Goal: Task Accomplishment & Management: Manage account settings

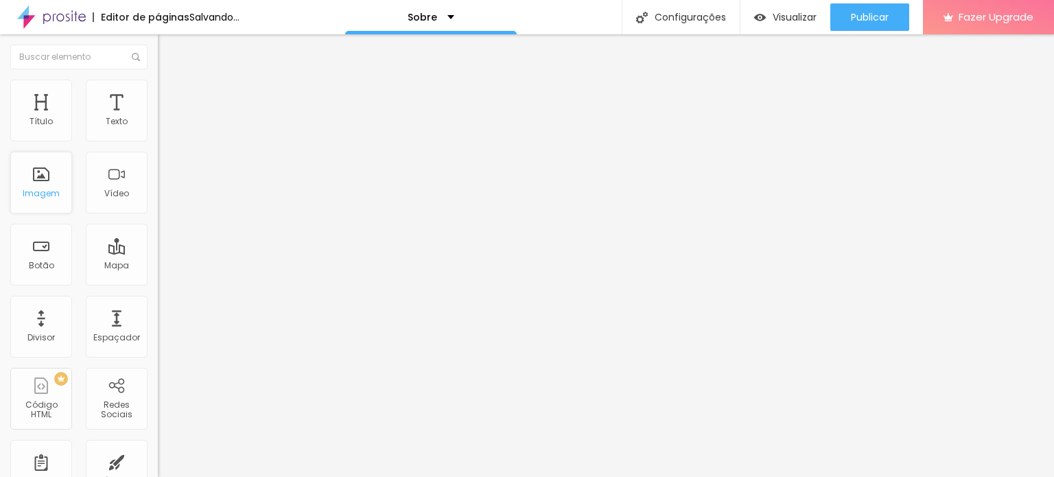
click at [31, 181] on div "Imagem" at bounding box center [41, 183] width 62 height 62
click at [60, 178] on div "Imagem" at bounding box center [41, 183] width 62 height 62
drag, startPoint x: 532, startPoint y: 32, endPoint x: 36, endPoint y: 180, distance: 517.1
click at [36, 180] on div "Imagem" at bounding box center [41, 183] width 62 height 62
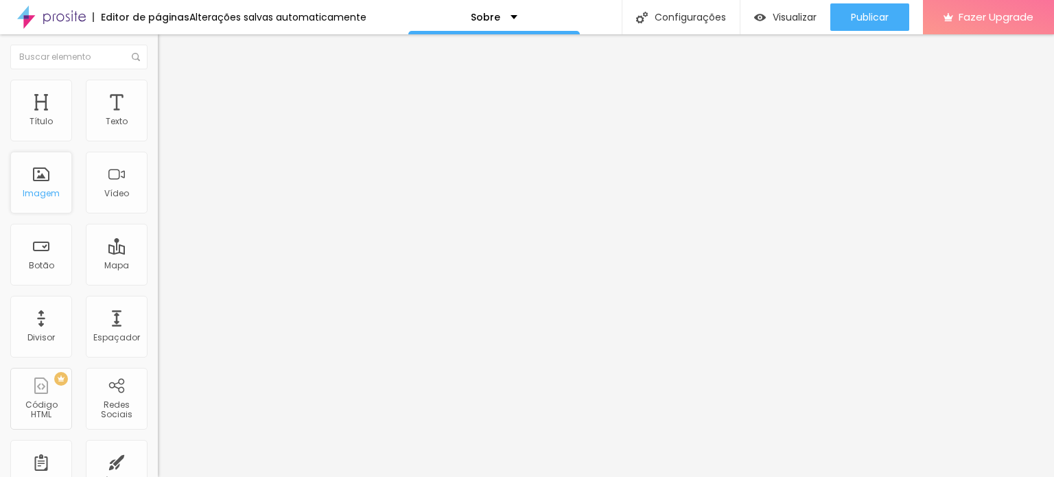
click at [36, 180] on div "Imagem" at bounding box center [41, 183] width 62 height 62
click at [158, 174] on img at bounding box center [163, 169] width 10 height 10
click at [241, 476] on div at bounding box center [527, 485] width 1054 height 0
click at [35, 183] on div "Imagem" at bounding box center [41, 183] width 62 height 62
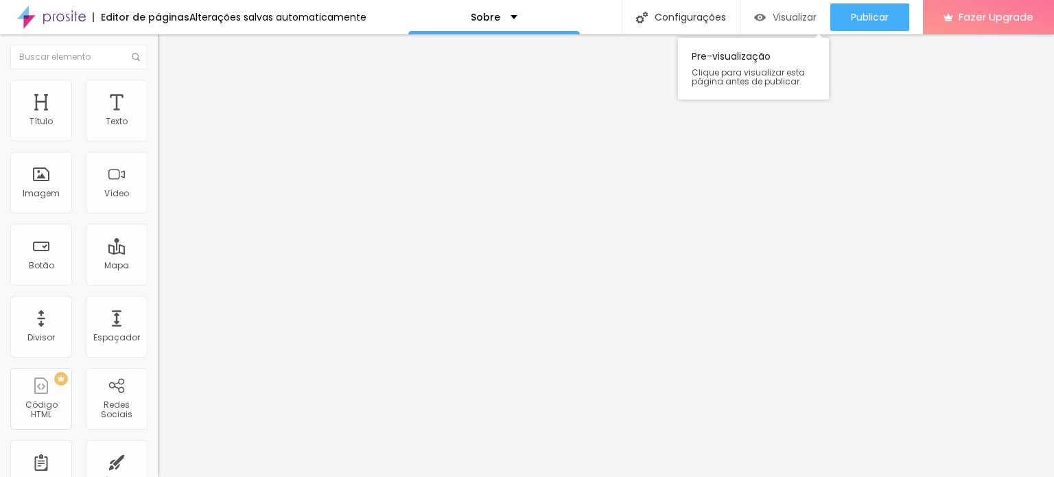
click at [773, 15] on span "Visualizar" at bounding box center [795, 17] width 44 height 11
click at [158, 205] on div "Proporção" at bounding box center [237, 201] width 158 height 8
click at [158, 238] on div "Quadrado 1:1" at bounding box center [237, 234] width 158 height 8
click at [158, 223] on span "Cinema" at bounding box center [175, 217] width 34 height 12
click at [158, 236] on span "Padrão" at bounding box center [173, 230] width 31 height 12
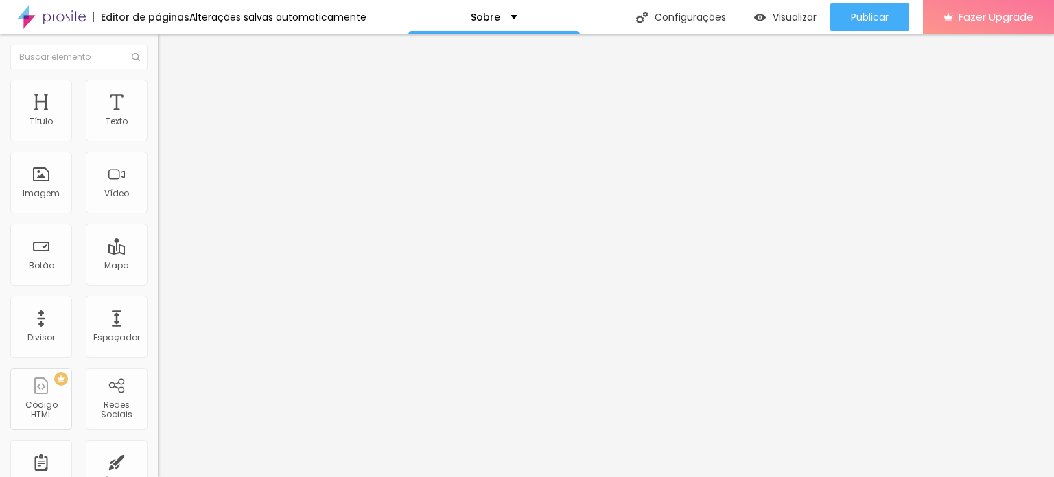
click at [158, 244] on span "Quadrado" at bounding box center [180, 239] width 45 height 12
click at [158, 215] on span "1:1 Quadrado" at bounding box center [185, 209] width 54 height 12
click at [158, 251] on div "Original" at bounding box center [237, 247] width 158 height 8
click at [170, 95] on span "Estilo" at bounding box center [180, 89] width 21 height 12
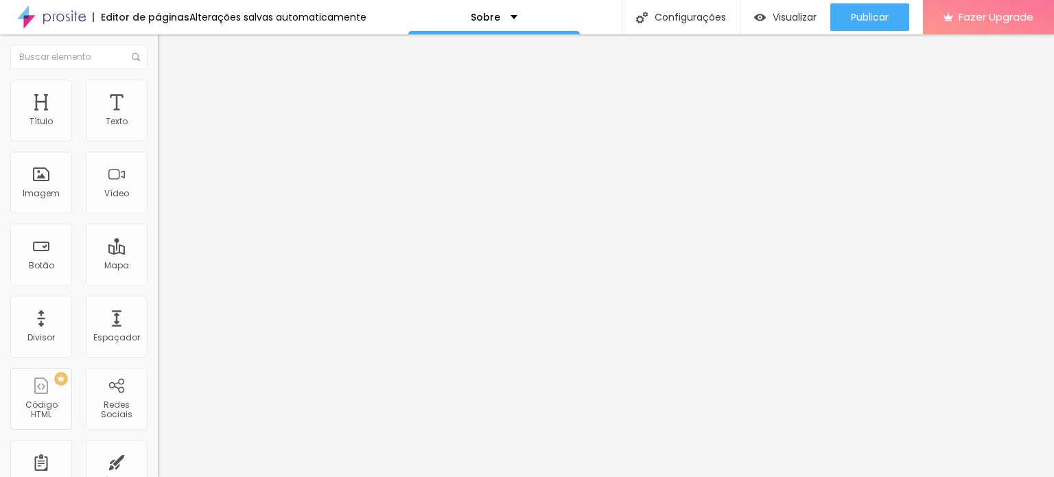
type input "95"
type input "90"
type input "85"
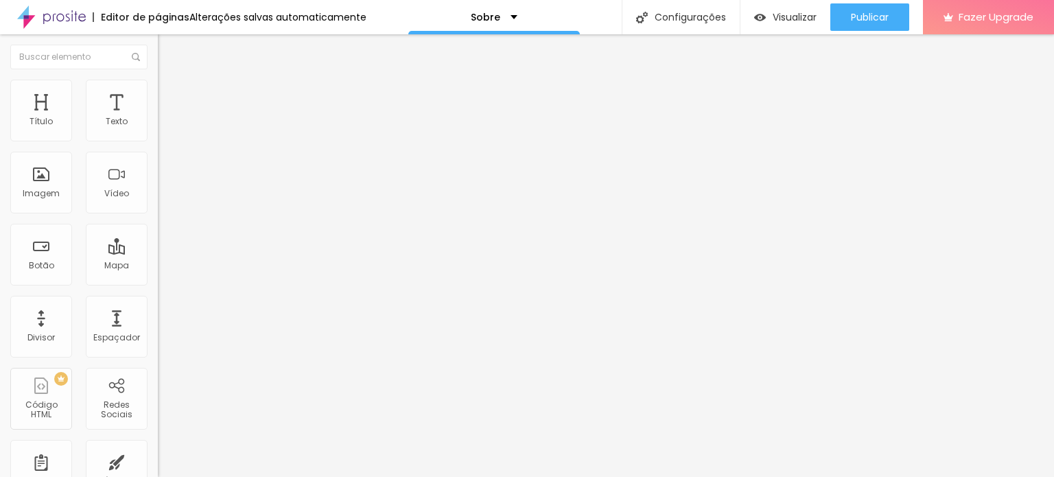
drag, startPoint x: 145, startPoint y: 147, endPoint x: 124, endPoint y: 147, distance: 21.3
type input "85"
click at [158, 141] on input "range" at bounding box center [202, 135] width 89 height 11
type input "80"
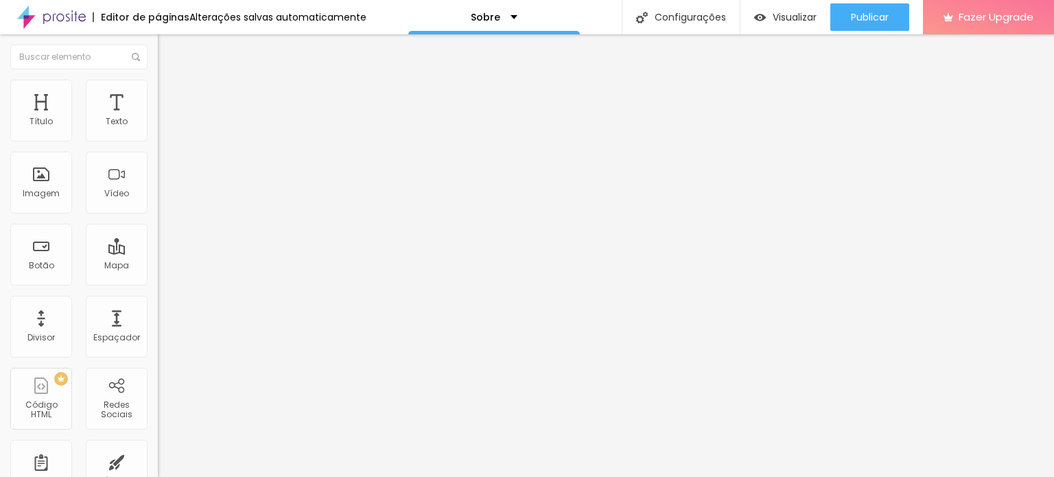
type input "75"
drag, startPoint x: 123, startPoint y: 148, endPoint x: 110, endPoint y: 149, distance: 13.1
type input "75"
click at [158, 141] on input "range" at bounding box center [202, 135] width 89 height 11
type input "3"
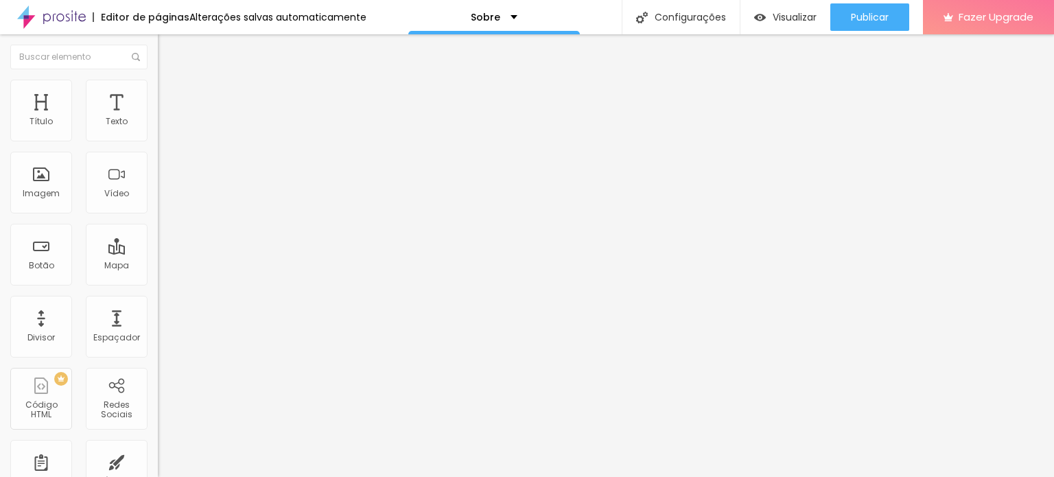
type input "3"
type input "6"
type input "7"
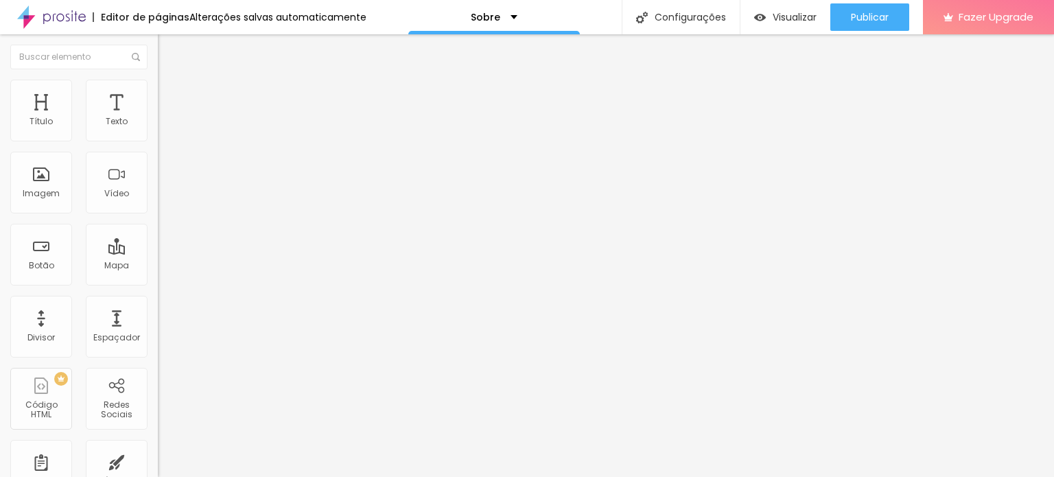
type input "9"
type input "11"
type input "12"
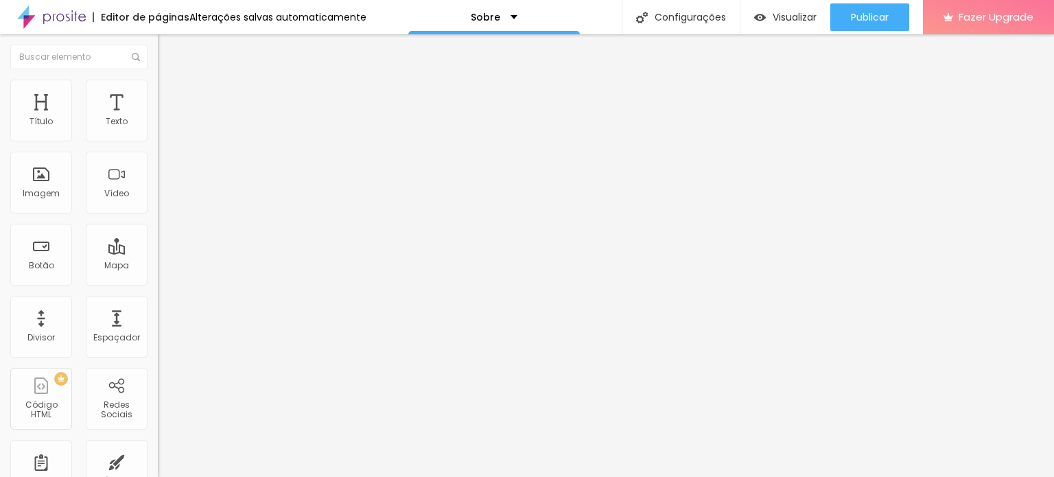
type input "12"
type input "13"
type input "15"
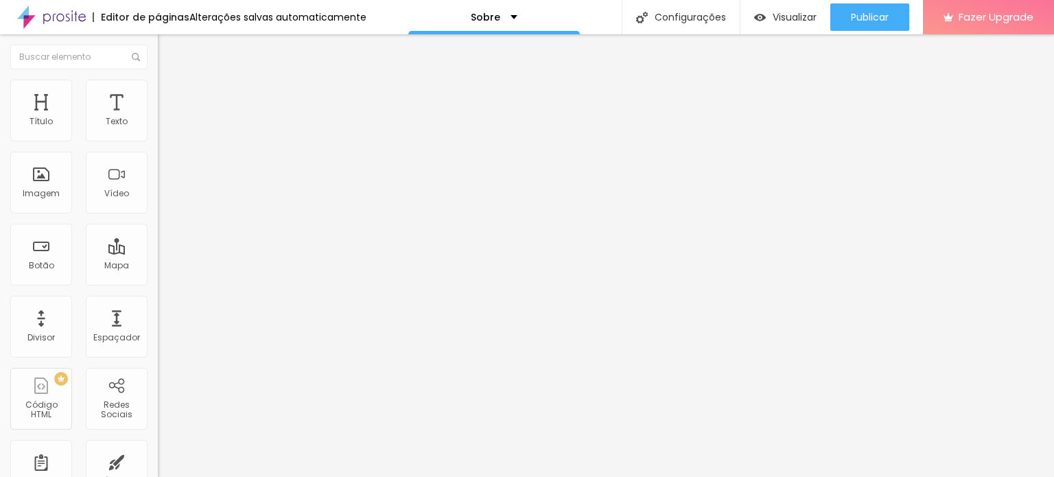
type input "16"
type input "17"
type input "19"
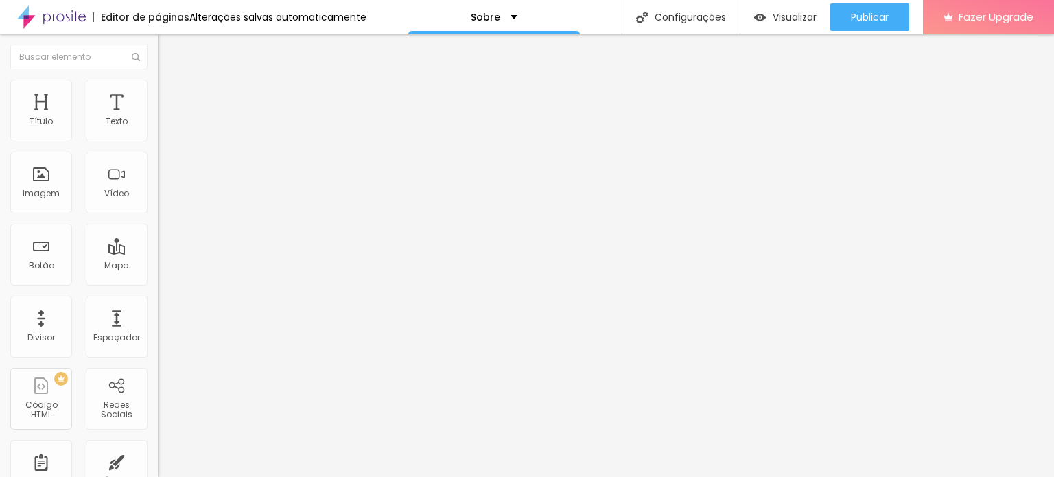
type input "19"
type input "20"
type input "24"
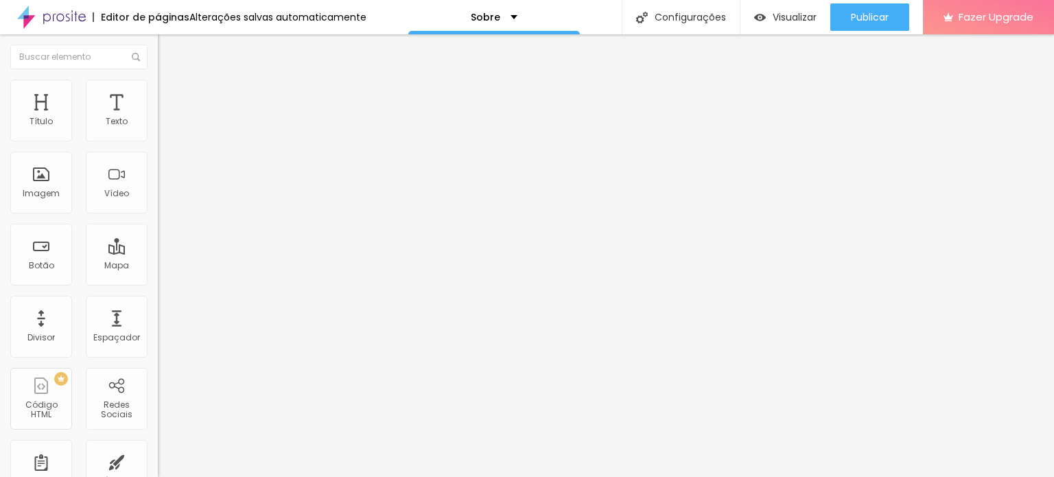
type input "29"
type input "32"
type input "33"
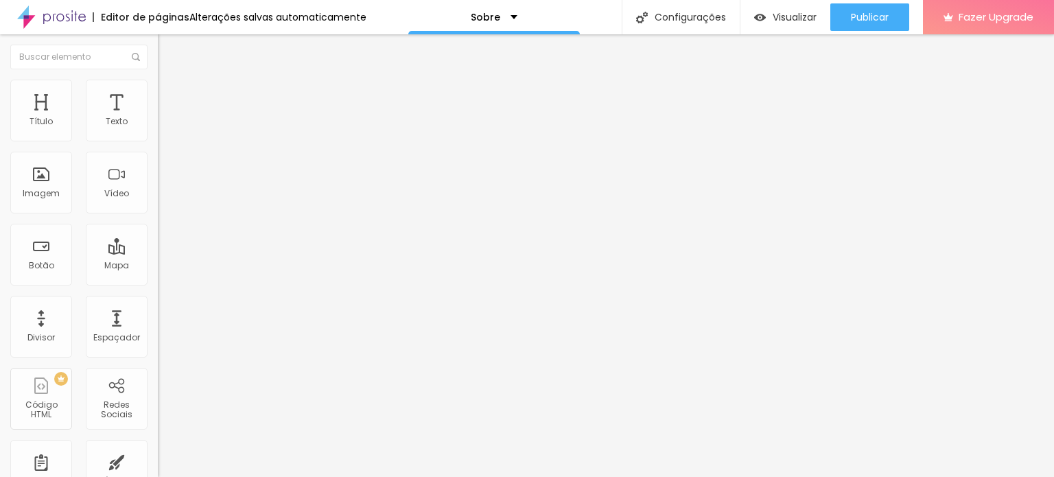
type input "33"
type input "37"
type input "40"
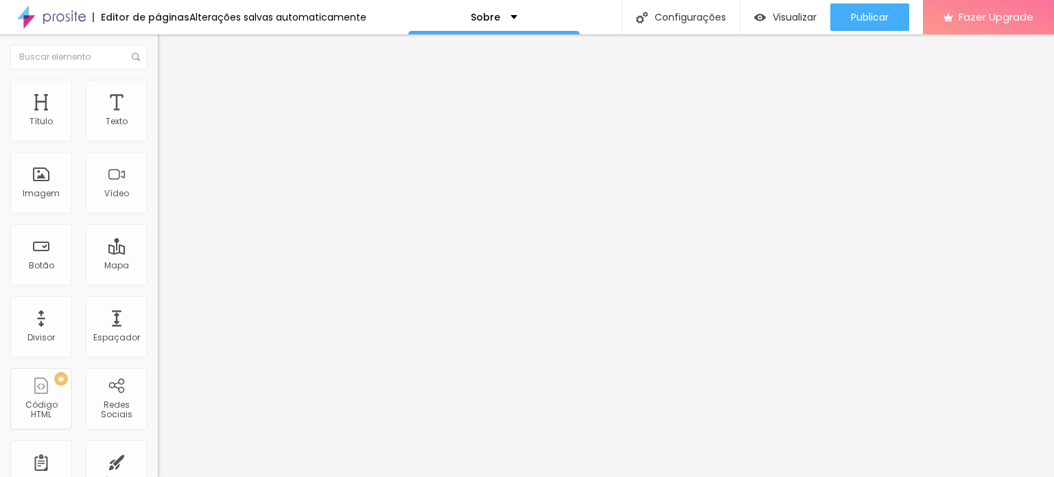
type input "45"
type input "48"
type input "52"
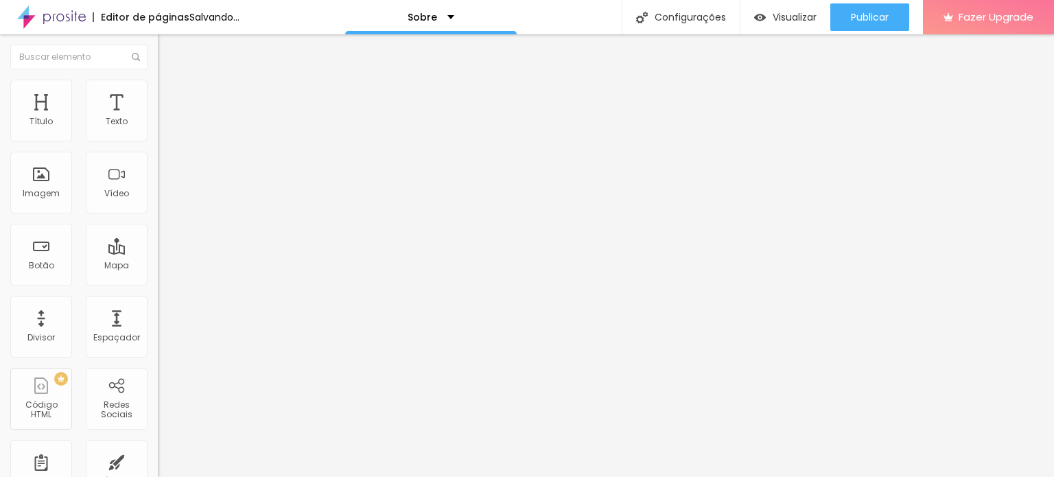
type input "52"
type input "56"
drag, startPoint x: 33, startPoint y: 172, endPoint x: 55, endPoint y: 172, distance: 22.0
type input "56"
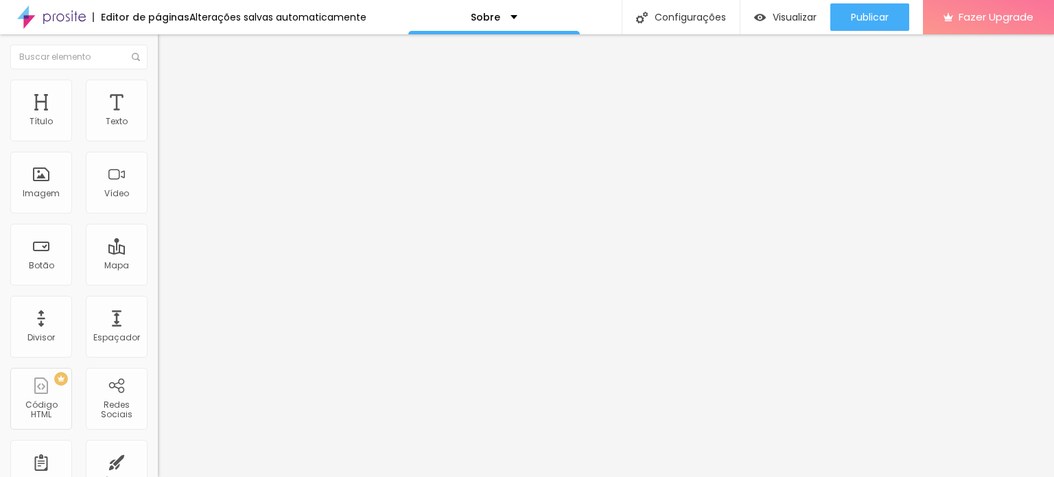
click at [158, 301] on input "range" at bounding box center [202, 306] width 89 height 11
click at [170, 97] on span "Avançado" at bounding box center [192, 103] width 45 height 12
type input "1"
type input "2"
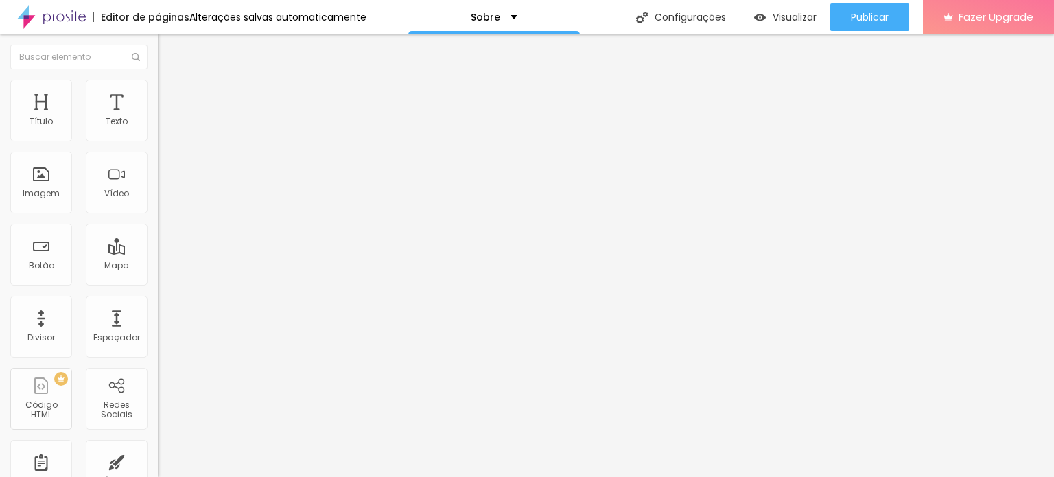
type input "2"
type input "3"
type input "4"
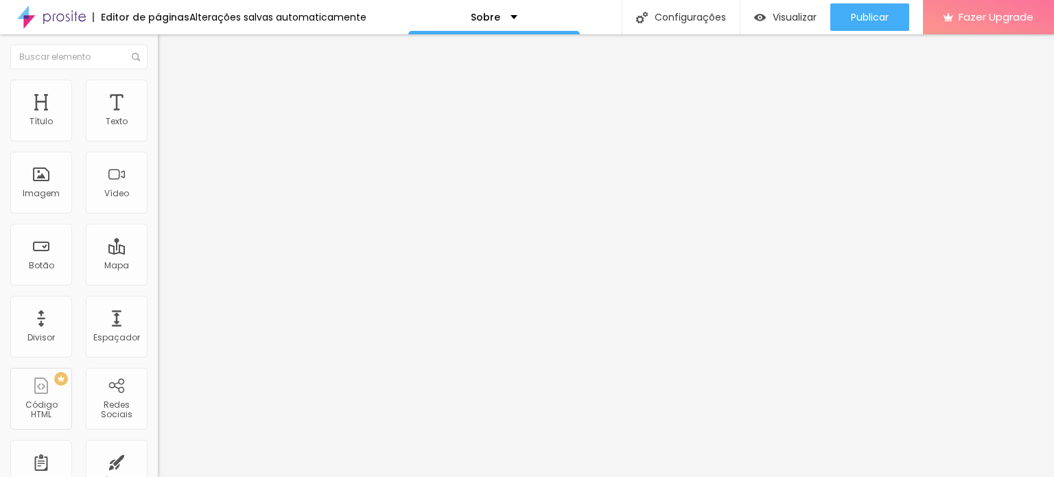
type input "6"
type input "7"
type input "8"
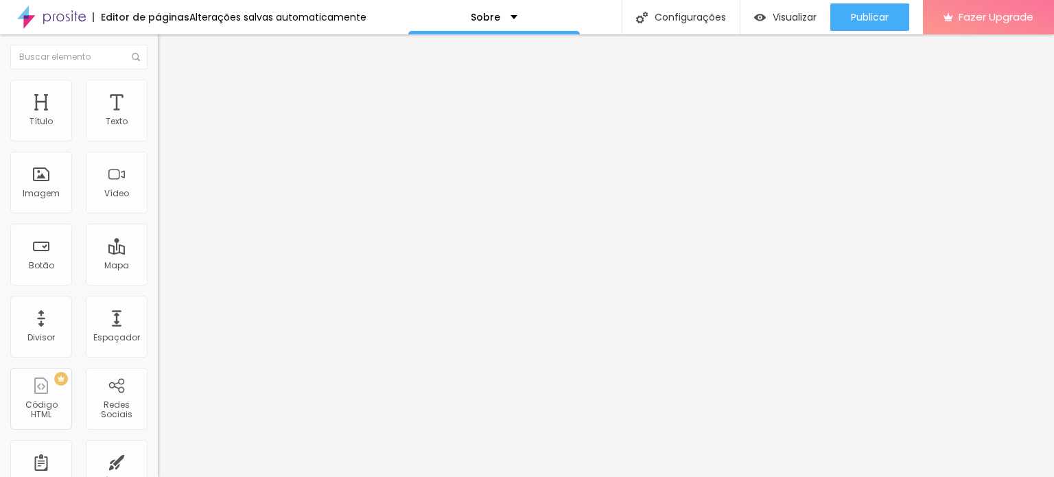
type input "8"
type input "9"
type input "10"
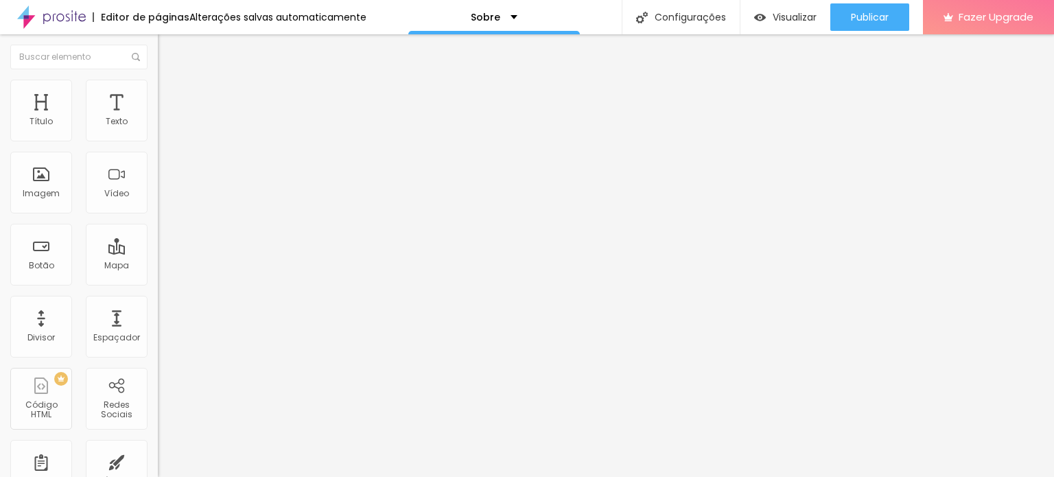
type input "12"
type input "13"
type input "14"
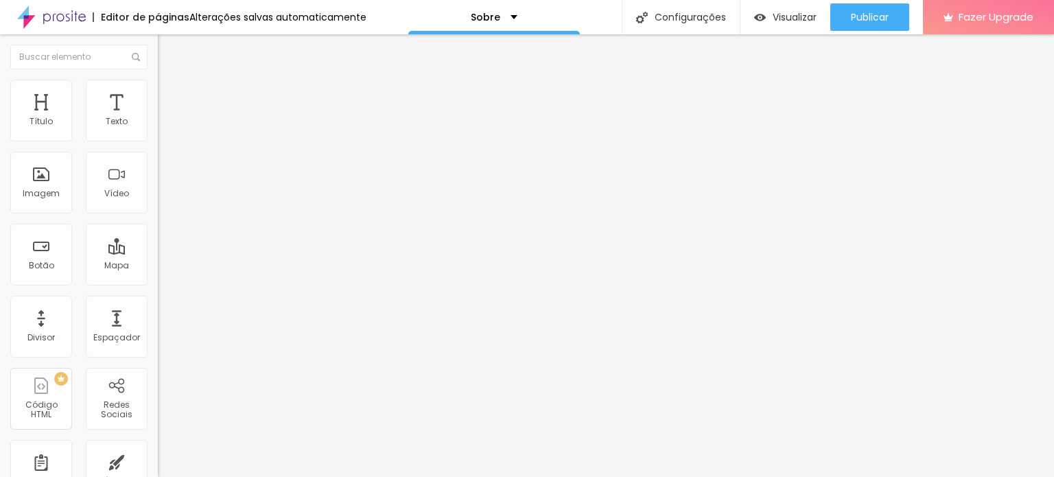
type input "14"
type input "16"
type input "17"
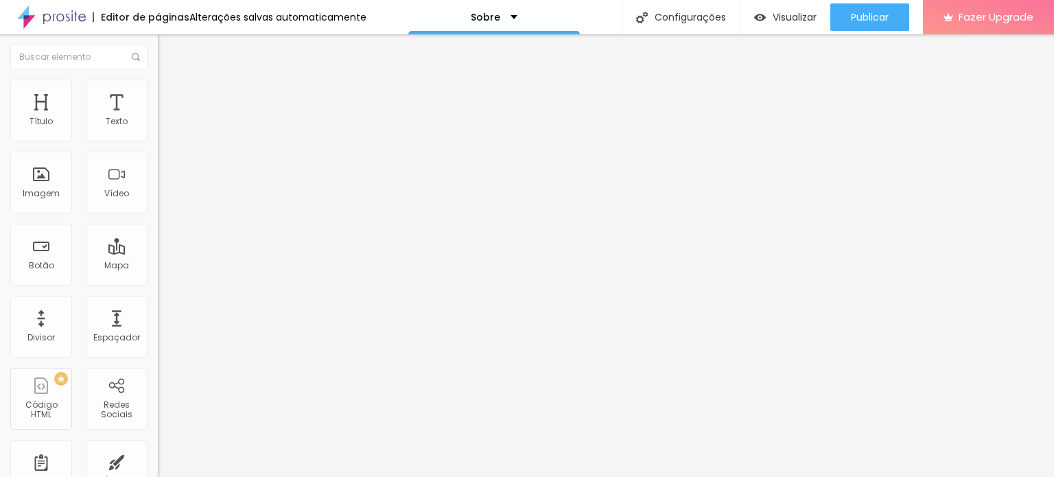
type input "19"
type input "22"
type input "24"
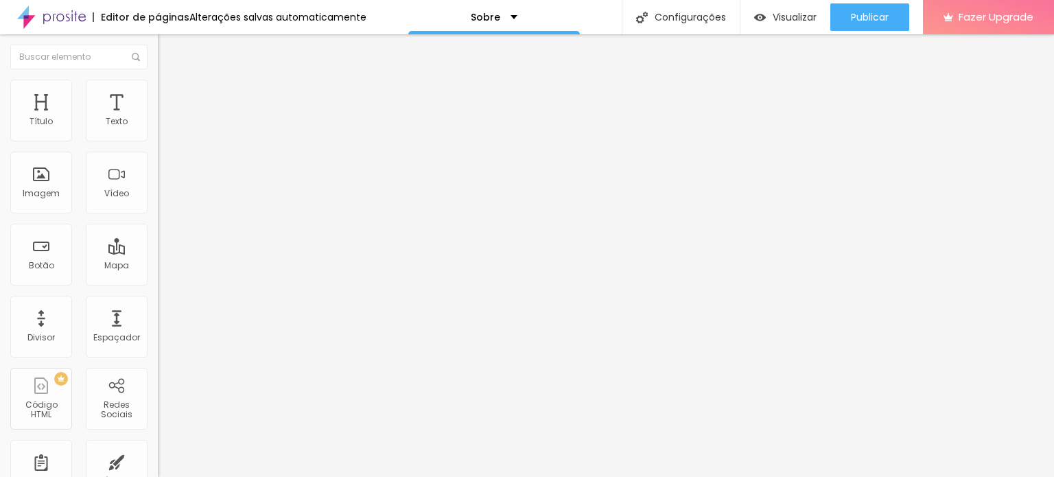
type input "24"
type input "26"
type input "29"
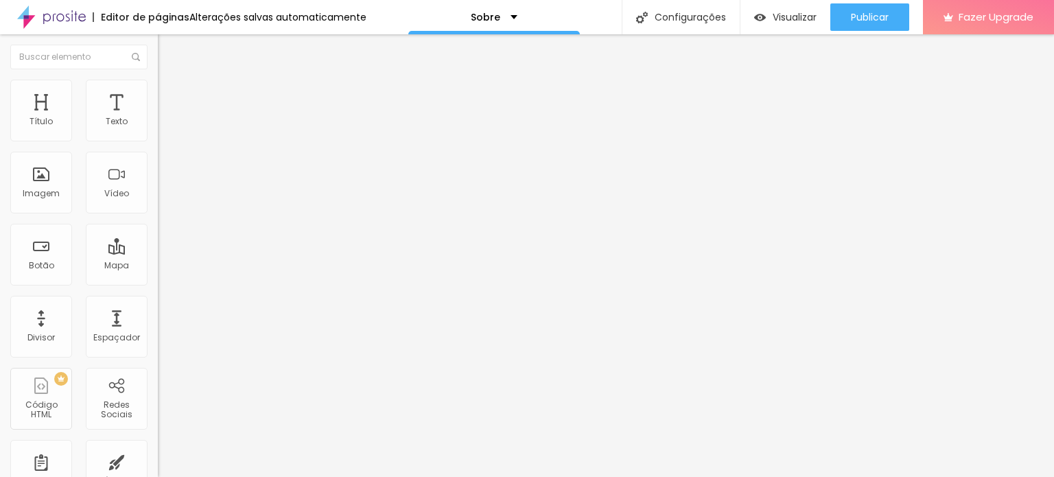
type input "30"
type input "26"
type input "24"
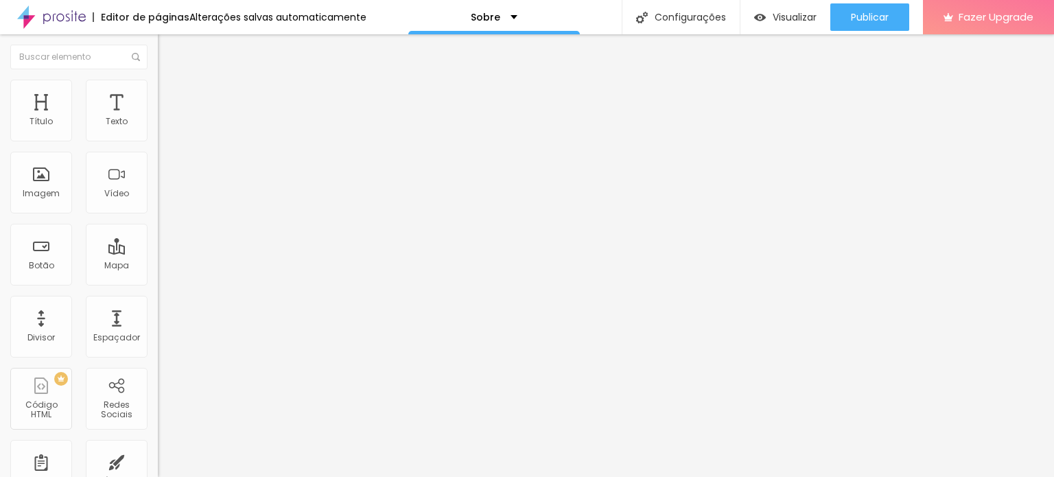
type input "24"
type input "22"
type input "21"
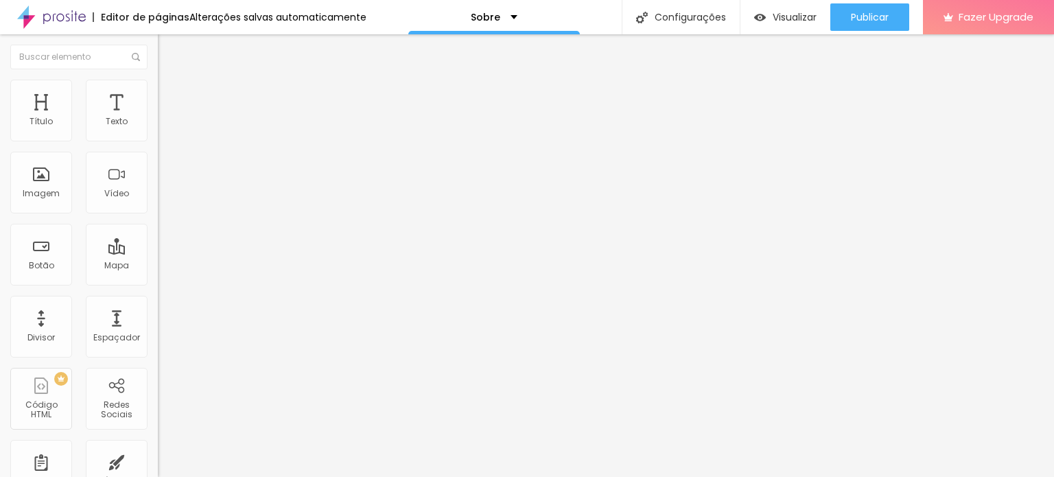
type input "20"
type input "19"
type input "18"
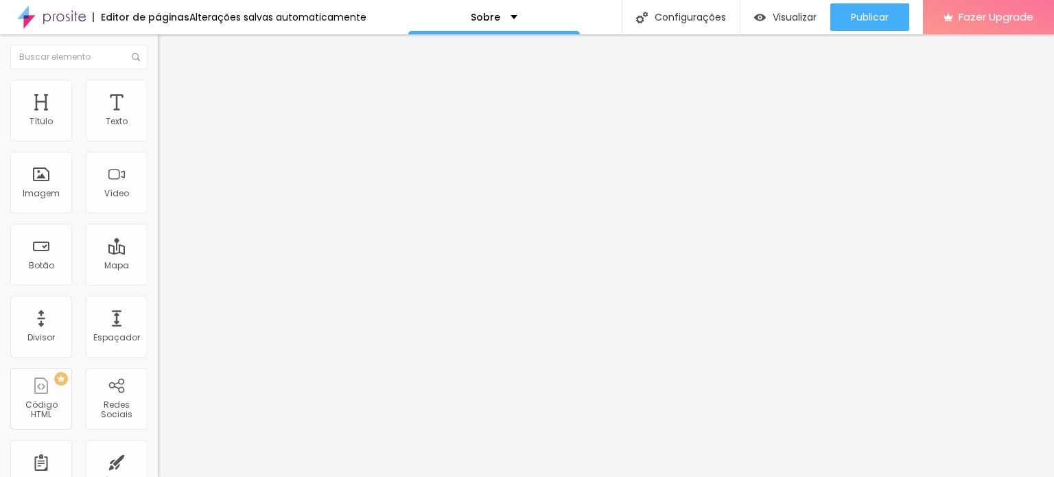
type input "18"
type input "16"
type input "14"
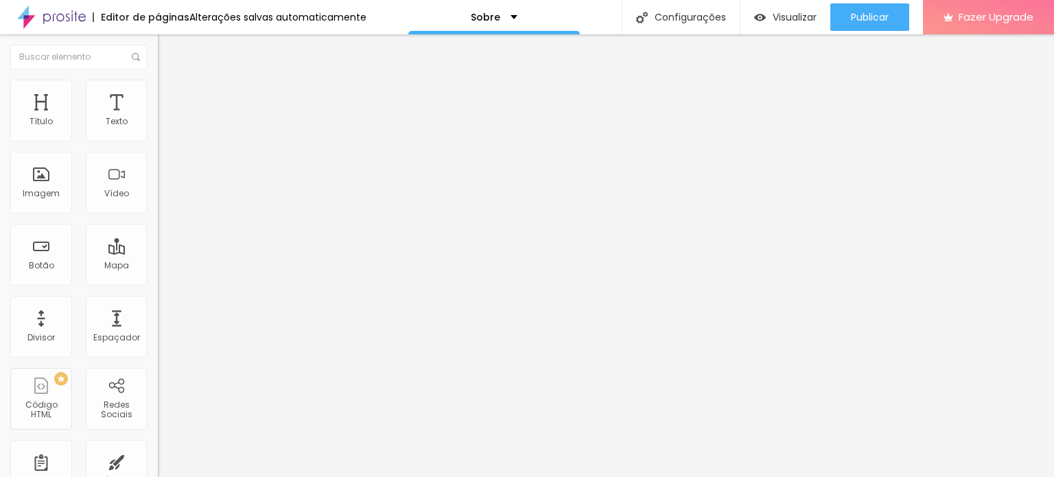
type input "13"
type input "12"
type input "10"
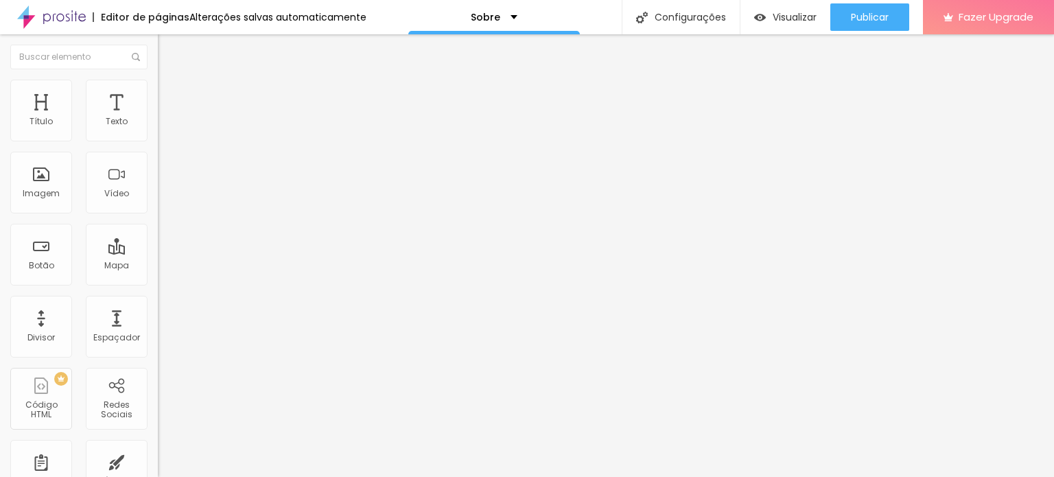
type input "10"
type input "9"
type input "7"
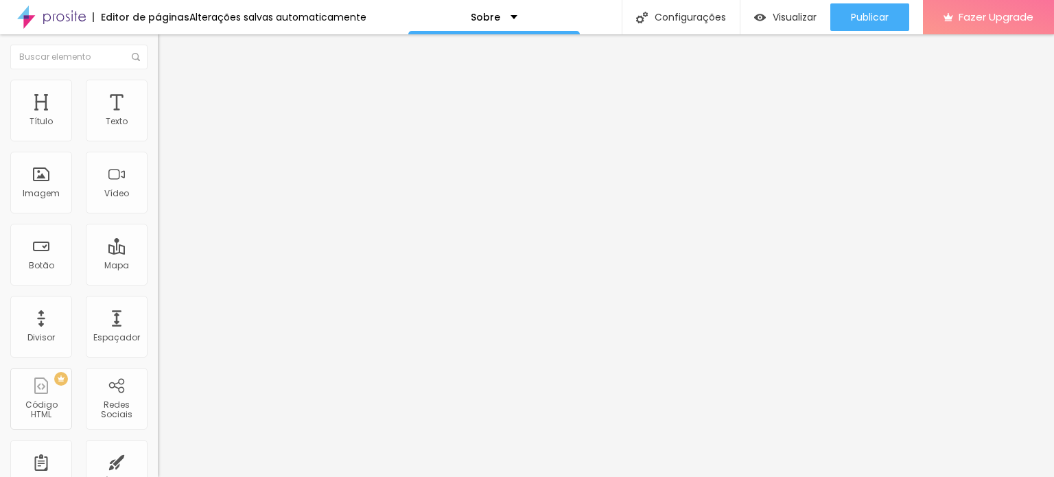
type input "6"
type input "5"
type input "4"
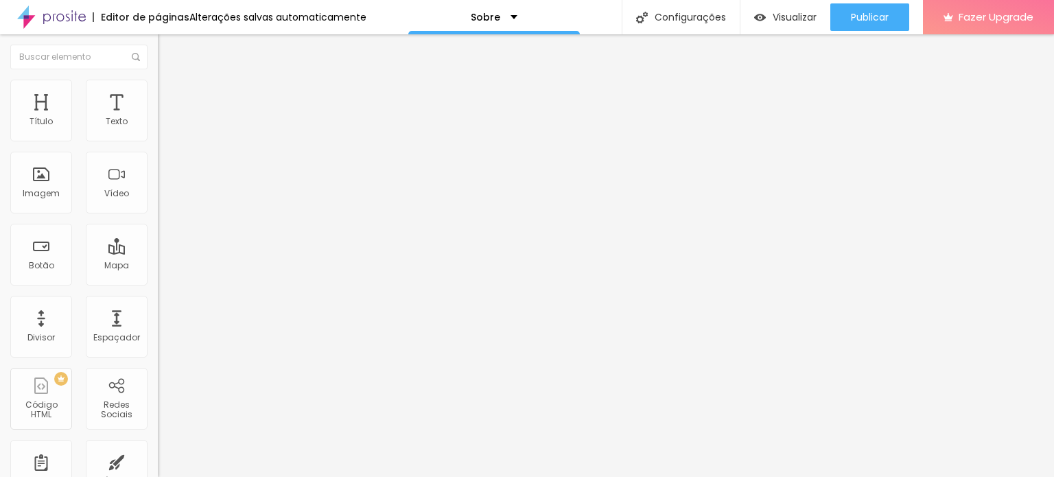
type input "4"
type input "2"
type input "1"
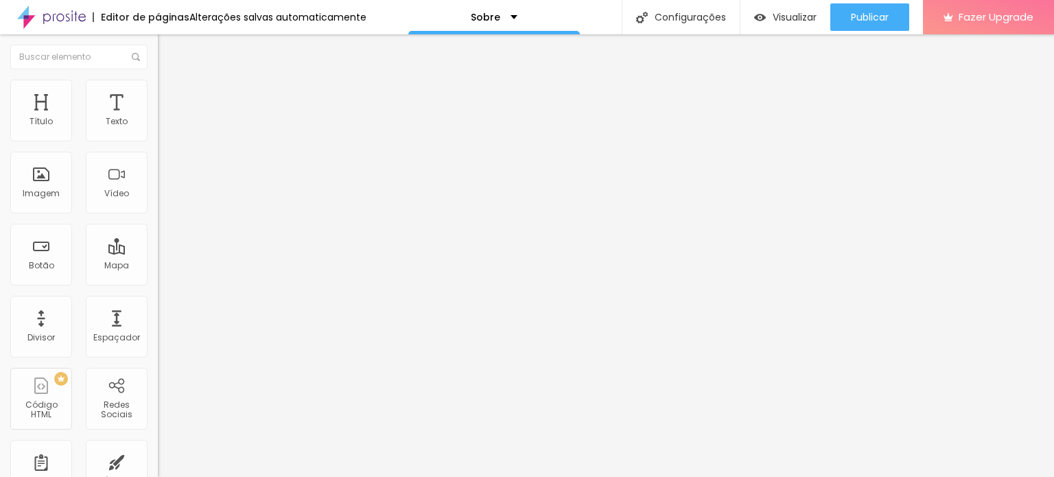
type input "0"
click at [158, 266] on input "range" at bounding box center [202, 271] width 89 height 11
type input "1"
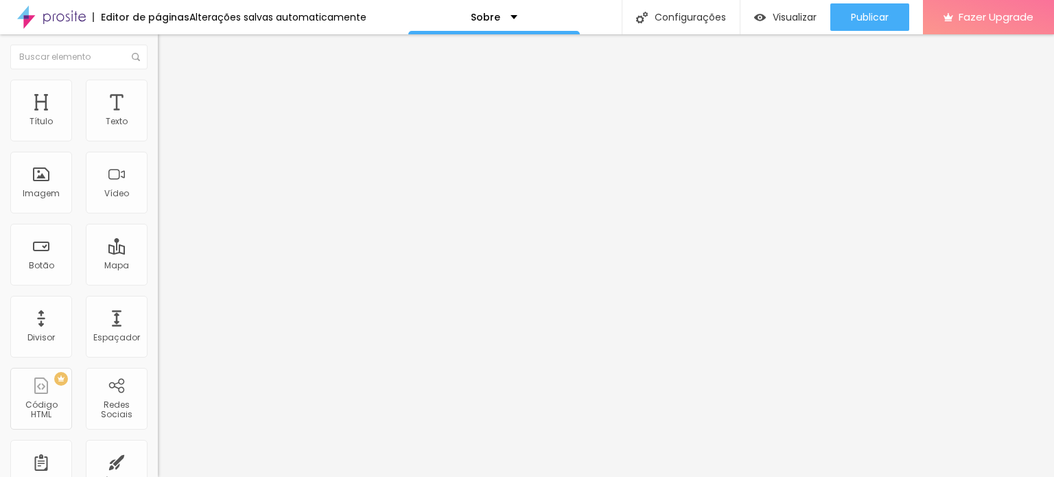
type input "4"
type input "7"
type input "9"
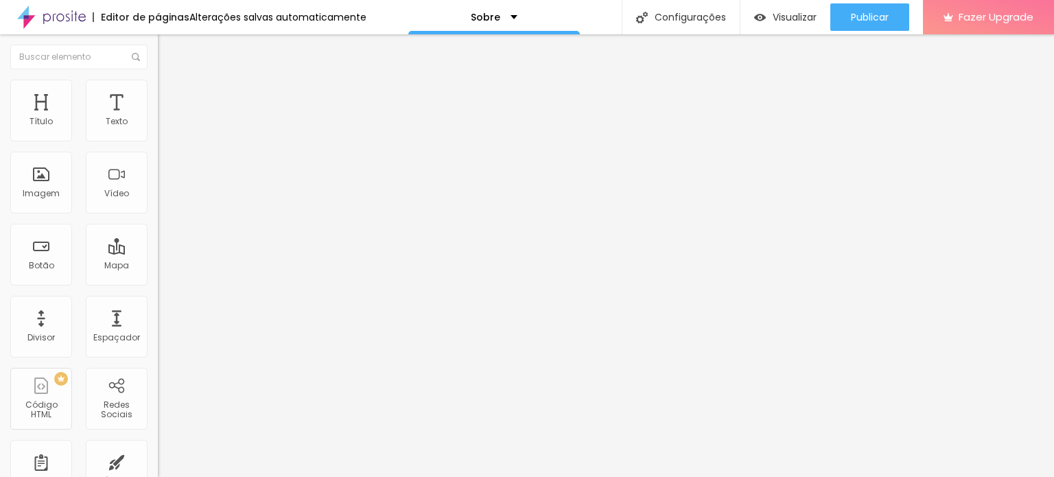
type input "9"
type input "10"
type input "13"
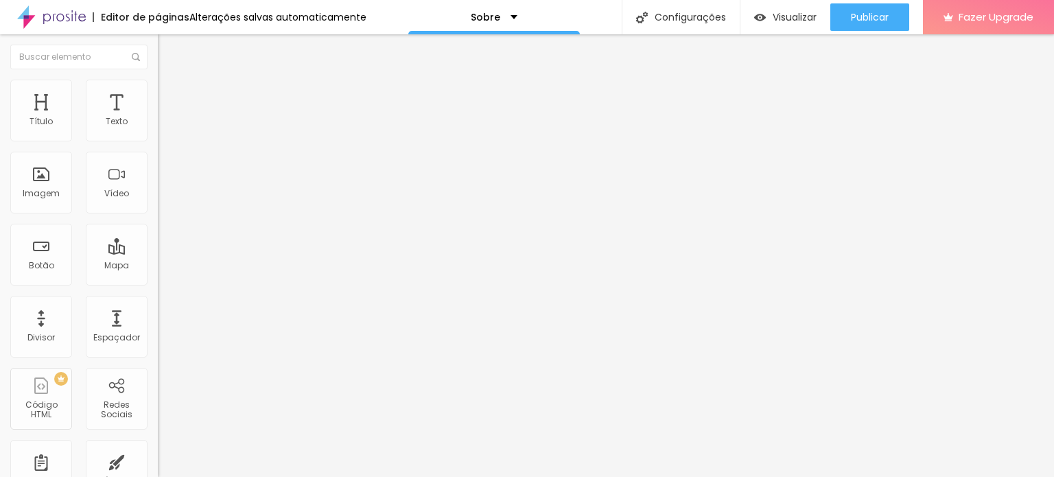
type input "14"
type input "16"
type input "17"
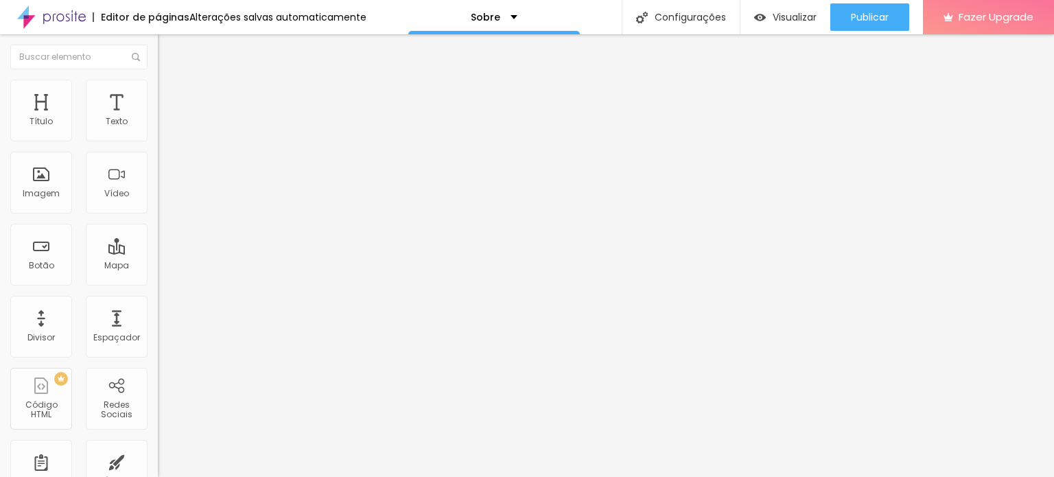
type input "17"
type input "18"
type input "19"
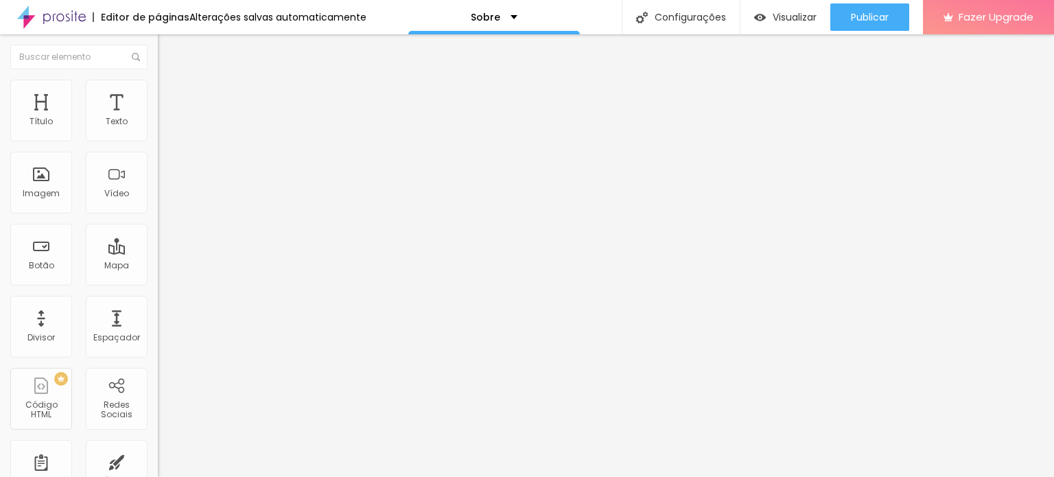
type input "21"
type input "22"
type input "19"
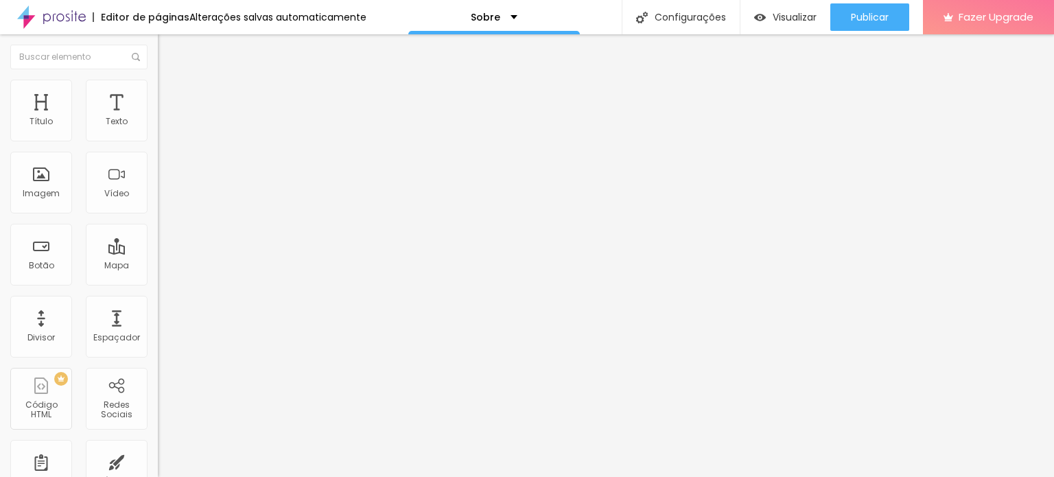
type input "19"
type input "17"
type input "14"
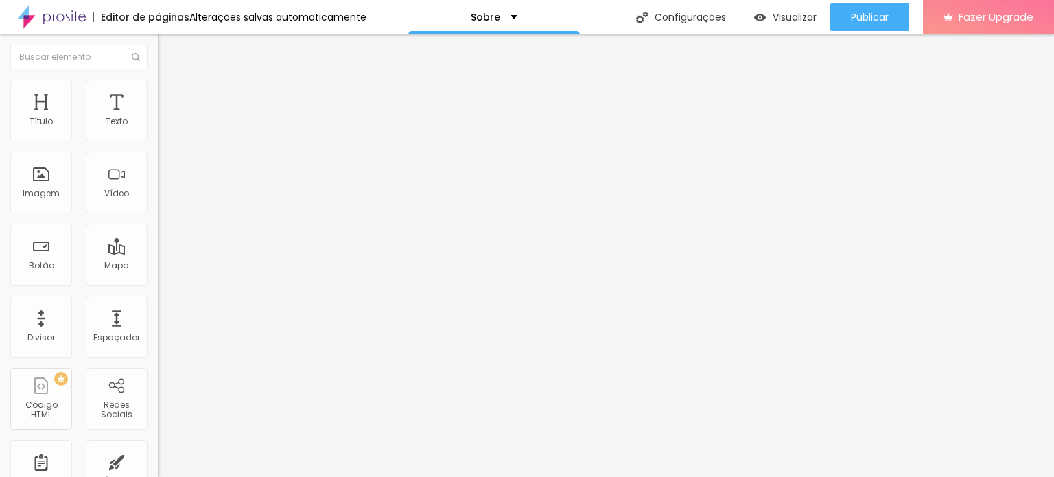
type input "13"
type input "12"
type input "10"
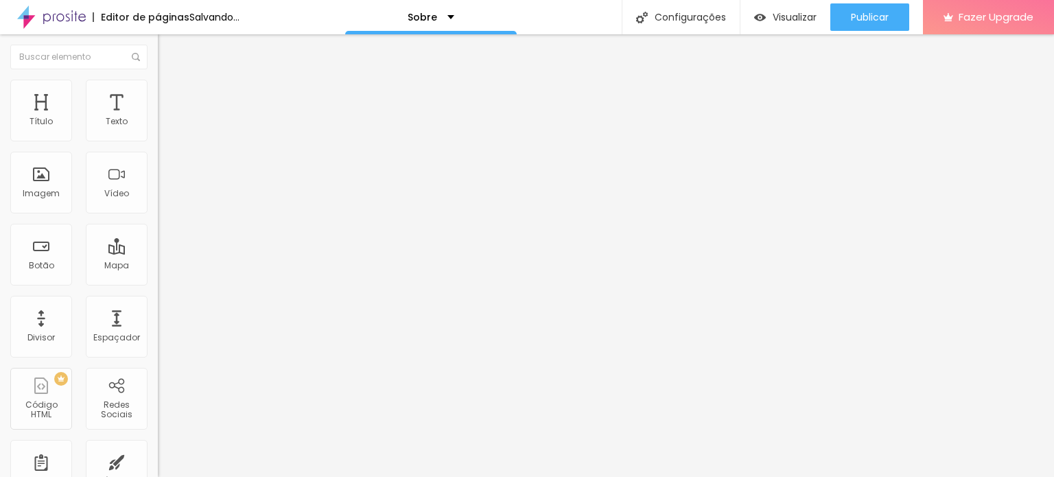
type input "10"
type input "8"
type input "7"
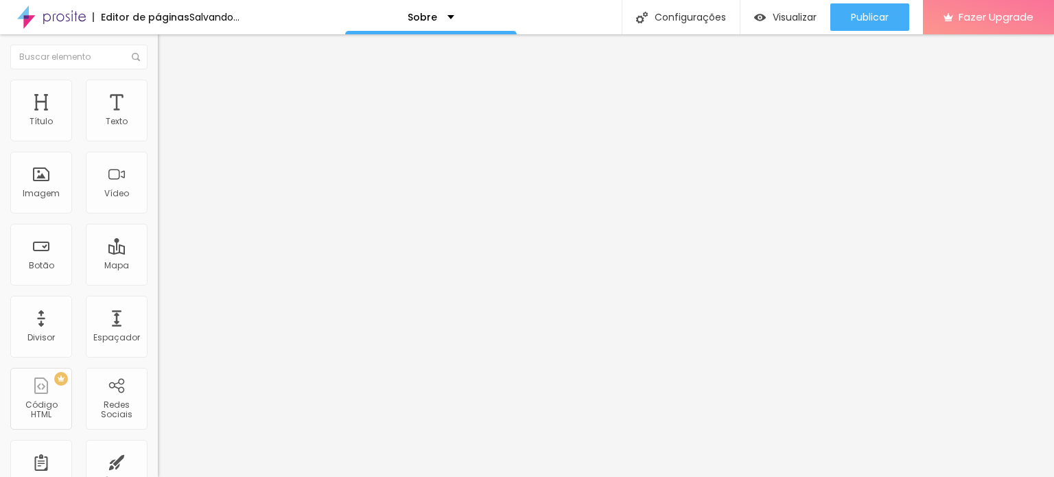
type input "6"
type input "5"
type input "4"
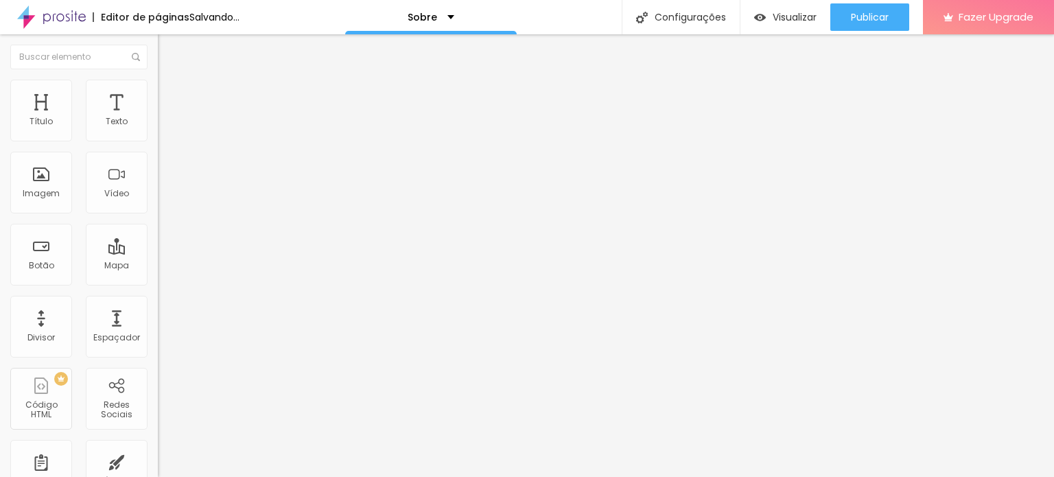
type input "4"
type input "2"
type input "1"
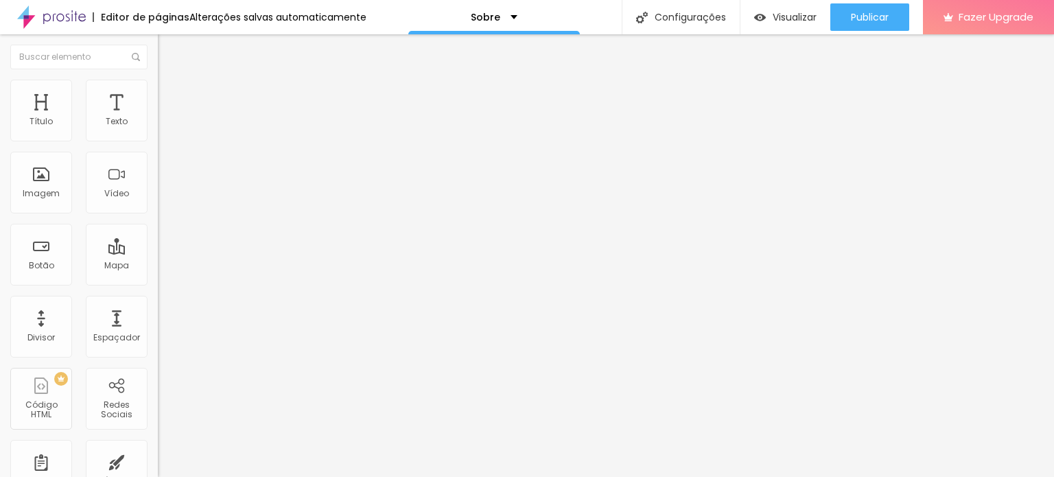
type input "0"
click at [158, 460] on input "range" at bounding box center [202, 465] width 89 height 11
click at [158, 95] on ul "Conteúdo Estilo Avançado" at bounding box center [237, 86] width 158 height 41
click at [170, 95] on span "Estilo" at bounding box center [180, 89] width 21 height 12
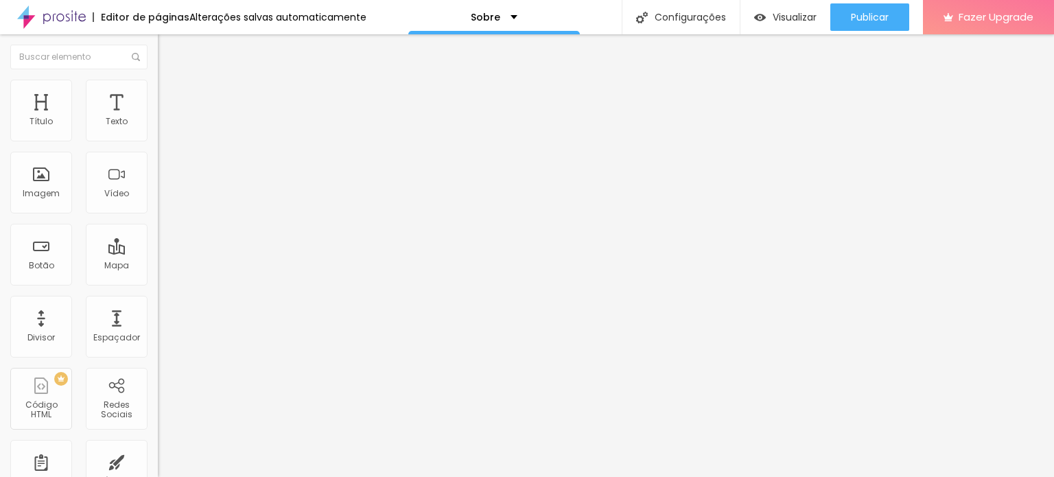
click at [158, 277] on div "Instagram" at bounding box center [237, 281] width 158 height 8
click at [158, 467] on input "https://" at bounding box center [240, 474] width 165 height 14
paste input "[URL][DOMAIN_NAME]"
click at [158, 467] on input "https://[URL][DOMAIN_NAME]" at bounding box center [240, 474] width 165 height 14
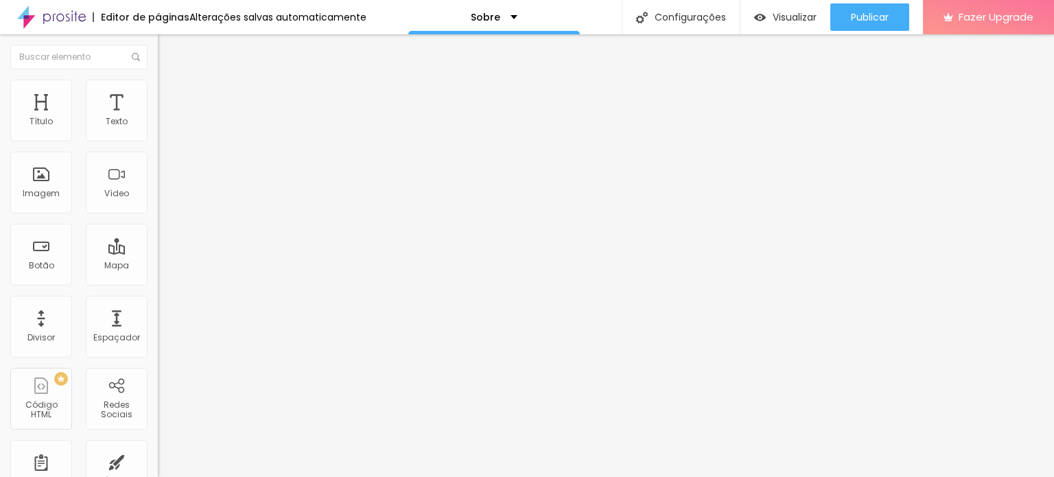
scroll to position [0, 0]
click at [158, 467] on input "https://[URL][DOMAIN_NAME]" at bounding box center [240, 474] width 165 height 14
type input "[URL][DOMAIN_NAME]"
click at [158, 329] on div "Editar Redes Sociais Conteúdo Estilo Avançado Instagram Rede social Instagram E…" at bounding box center [237, 255] width 158 height 443
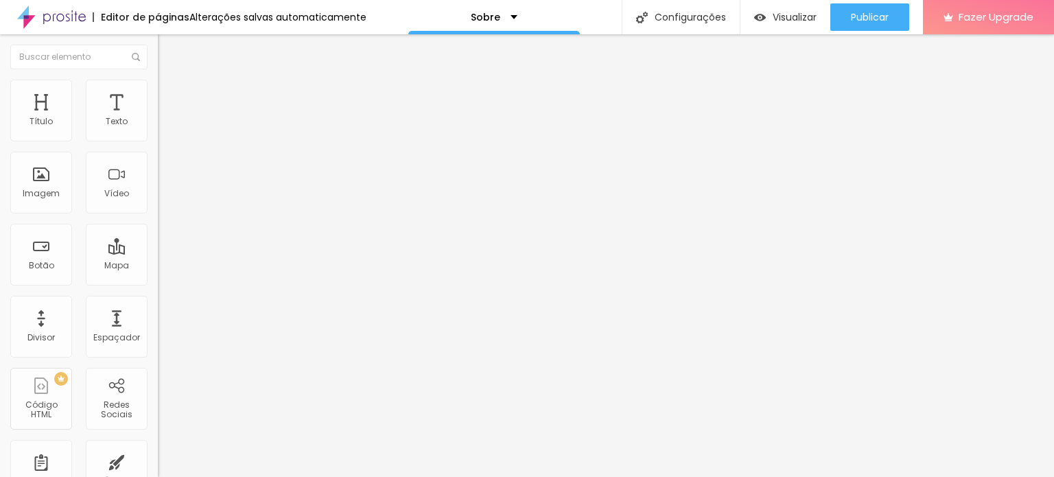
click at [43, 117] on div "Título" at bounding box center [41, 122] width 23 height 10
click at [41, 120] on div "Título" at bounding box center [41, 122] width 23 height 10
click at [41, 127] on div "Título" at bounding box center [41, 111] width 62 height 62
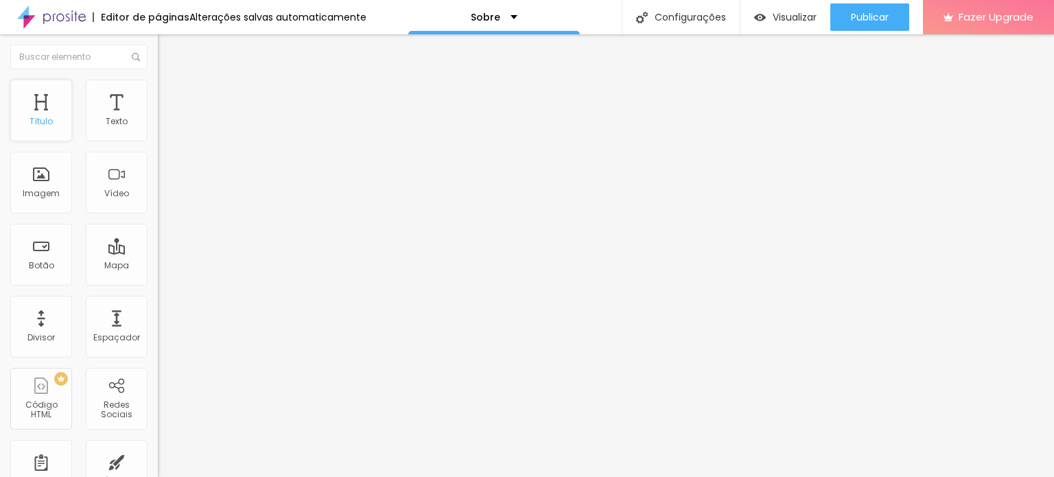
click at [41, 127] on div "Título" at bounding box center [41, 111] width 62 height 62
click at [38, 104] on div "Título" at bounding box center [41, 111] width 62 height 62
click at [101, 326] on div "Espaçador" at bounding box center [117, 327] width 62 height 62
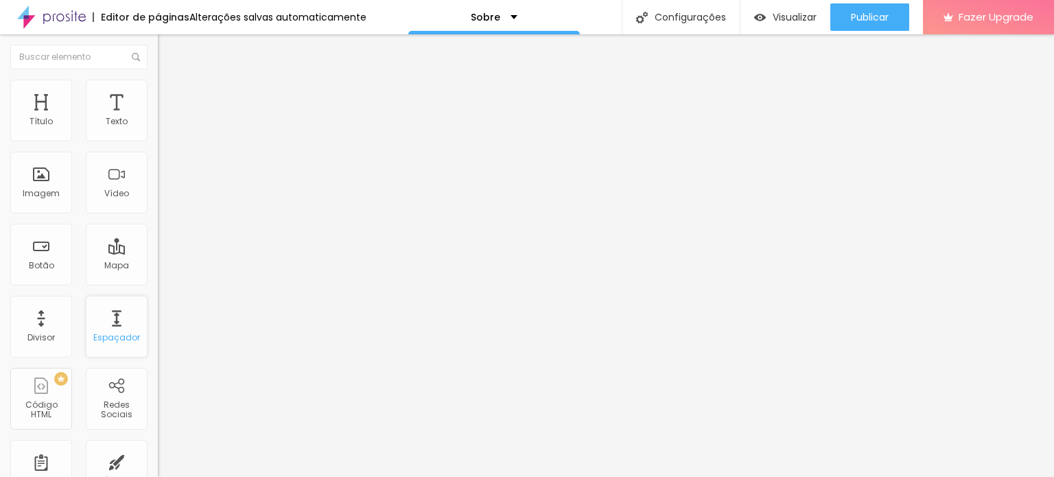
click at [101, 326] on div "Espaçador" at bounding box center [117, 327] width 62 height 62
click at [43, 190] on div "Imagem" at bounding box center [41, 194] width 37 height 10
click at [33, 125] on div "Título" at bounding box center [41, 122] width 23 height 10
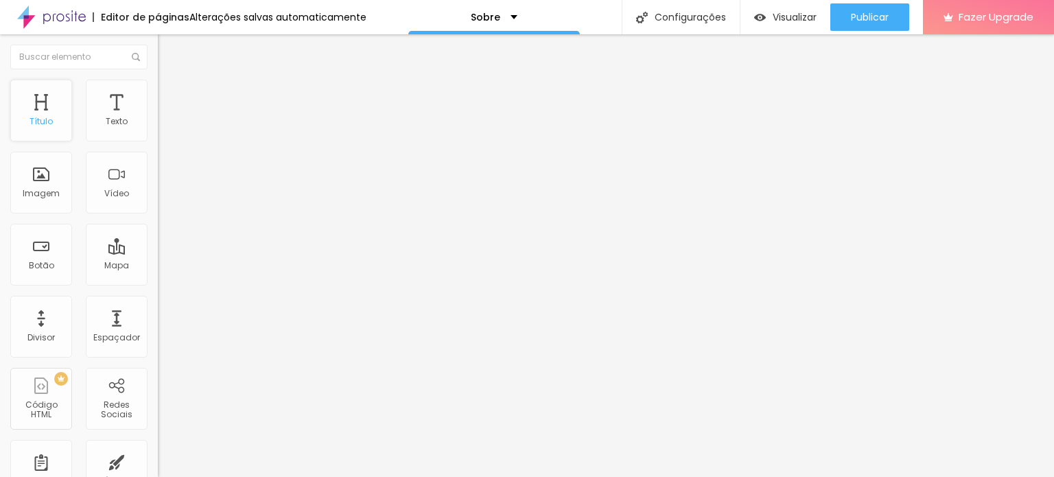
click at [45, 117] on div "Título" at bounding box center [41, 122] width 23 height 10
click at [790, 16] on span "Visualizar" at bounding box center [795, 17] width 44 height 11
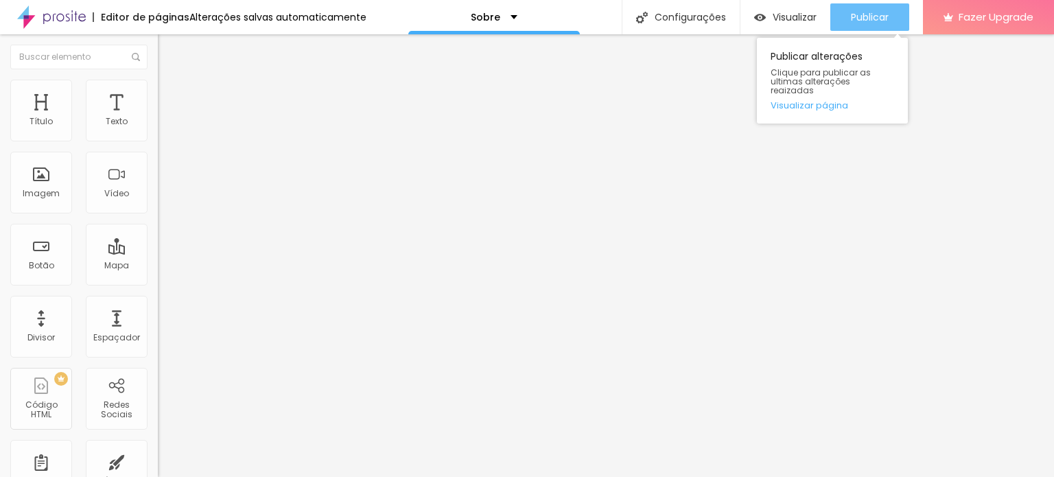
click at [876, 10] on div "Publicar" at bounding box center [870, 16] width 38 height 27
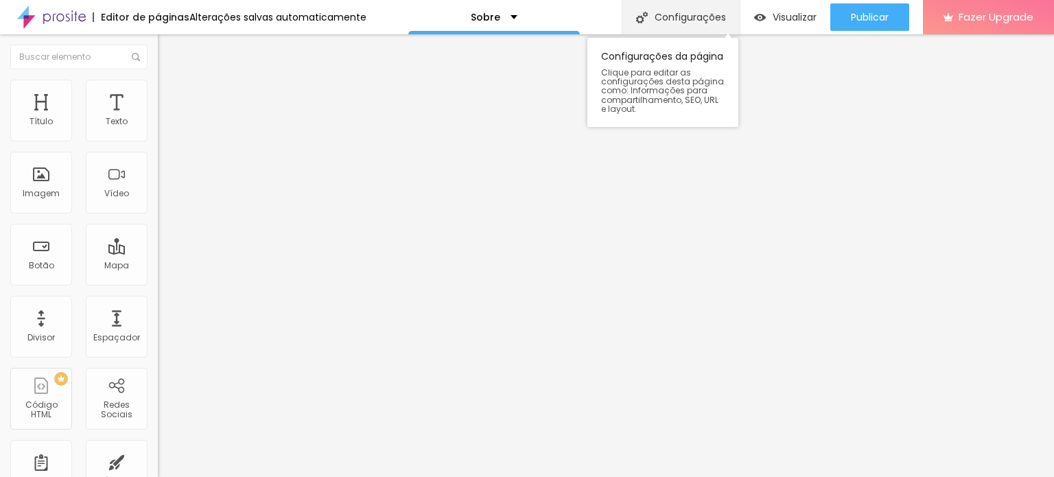
click at [683, 16] on div "Configurações" at bounding box center [681, 17] width 118 height 34
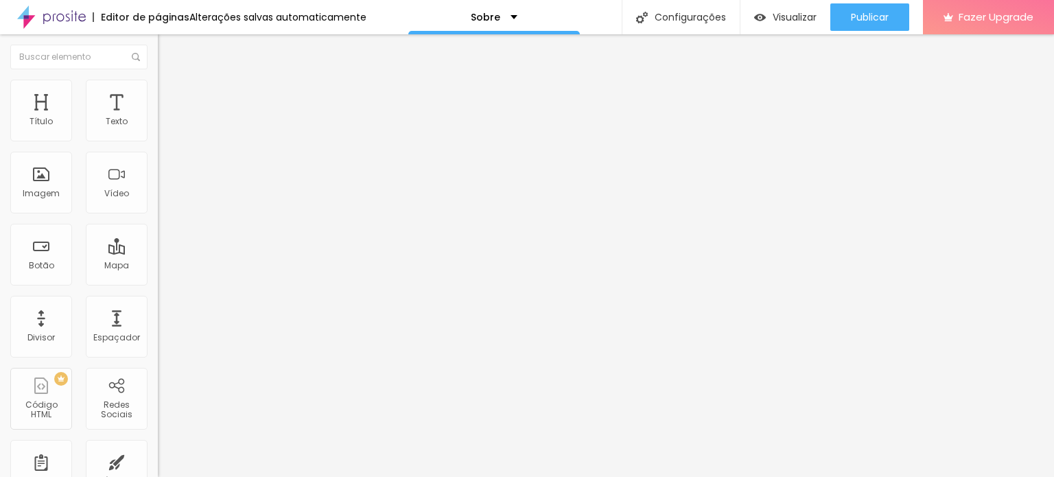
click at [454, 20] on div "Sobre" at bounding box center [494, 17] width 172 height 34
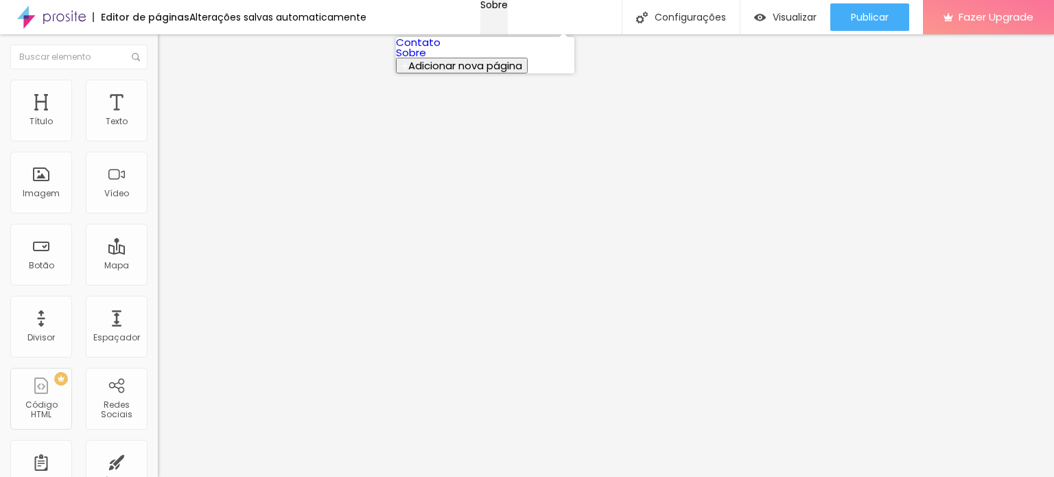
click at [480, 10] on div "Sobre" at bounding box center [493, 5] width 27 height 10
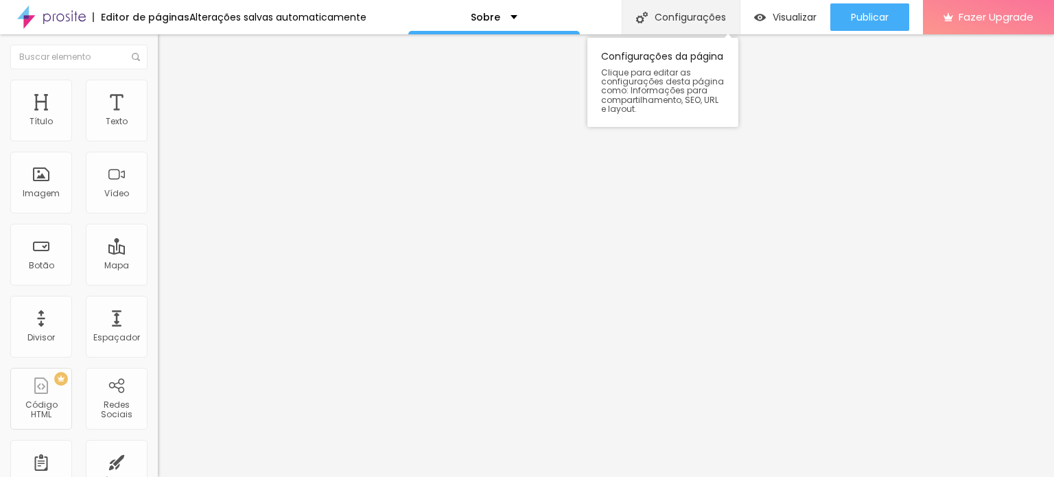
click at [648, 8] on div "Configurações" at bounding box center [681, 17] width 118 height 34
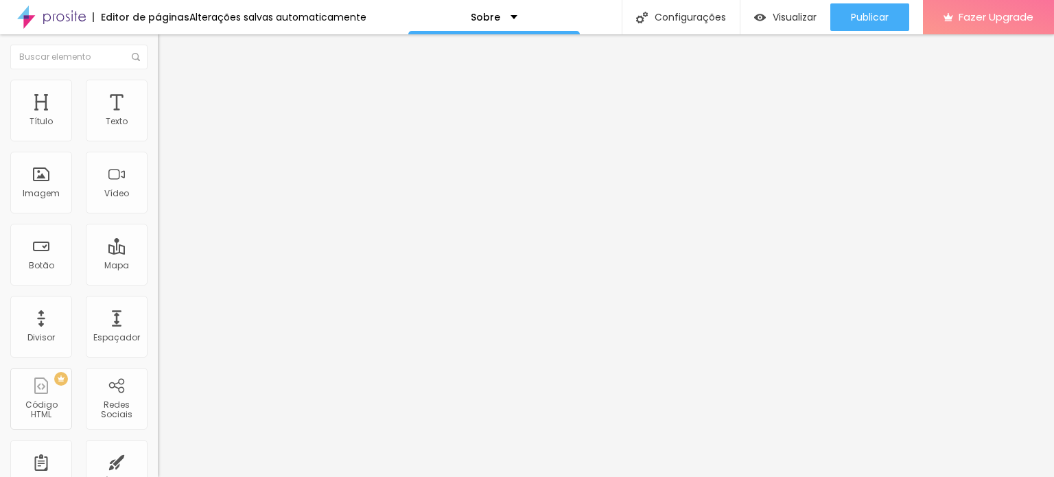
click at [511, 17] on div "Sobre" at bounding box center [494, 17] width 172 height 34
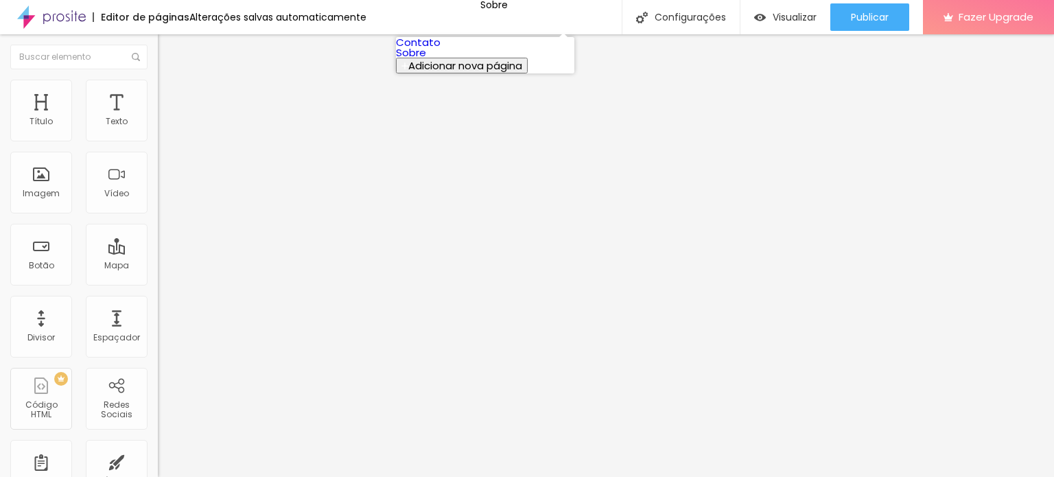
click at [441, 49] on link "Contato" at bounding box center [418, 42] width 45 height 14
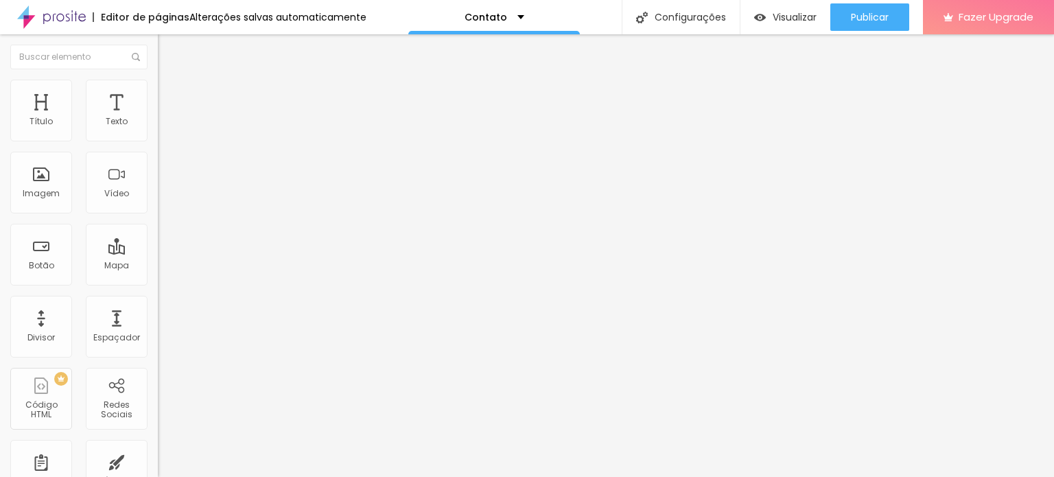
click at [158, 85] on img at bounding box center [164, 86] width 12 height 12
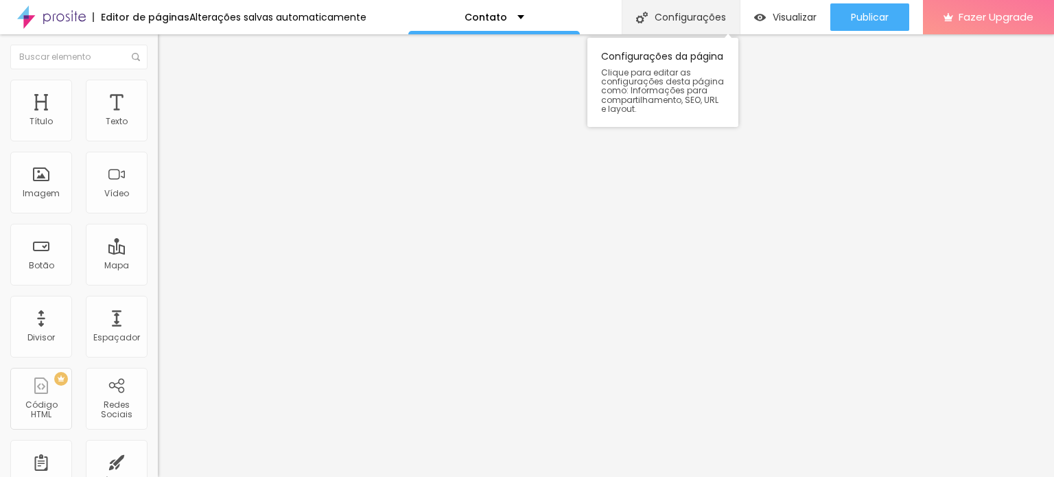
click at [722, 21] on div "Configurações" at bounding box center [681, 17] width 118 height 34
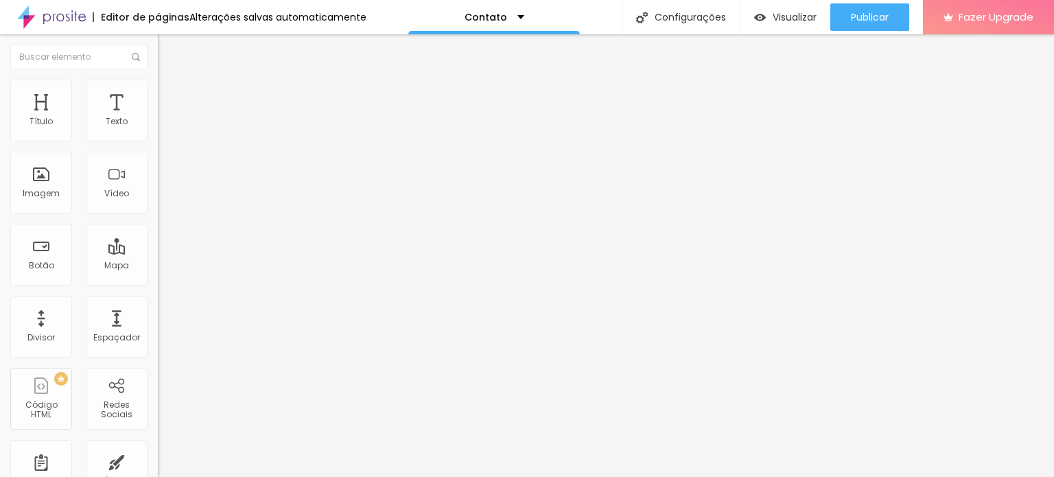
type input "Entre em contato"
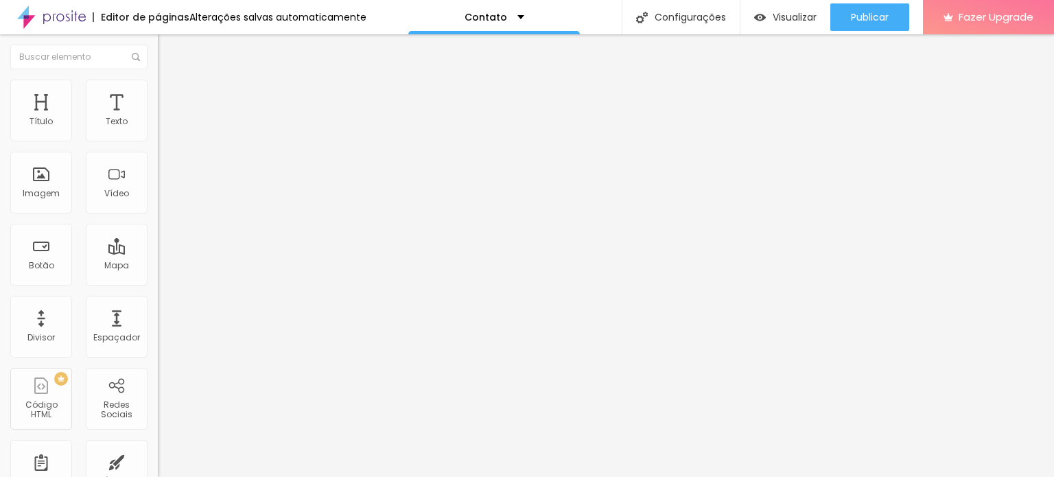
click at [785, 18] on span "Visualizar" at bounding box center [795, 17] width 44 height 11
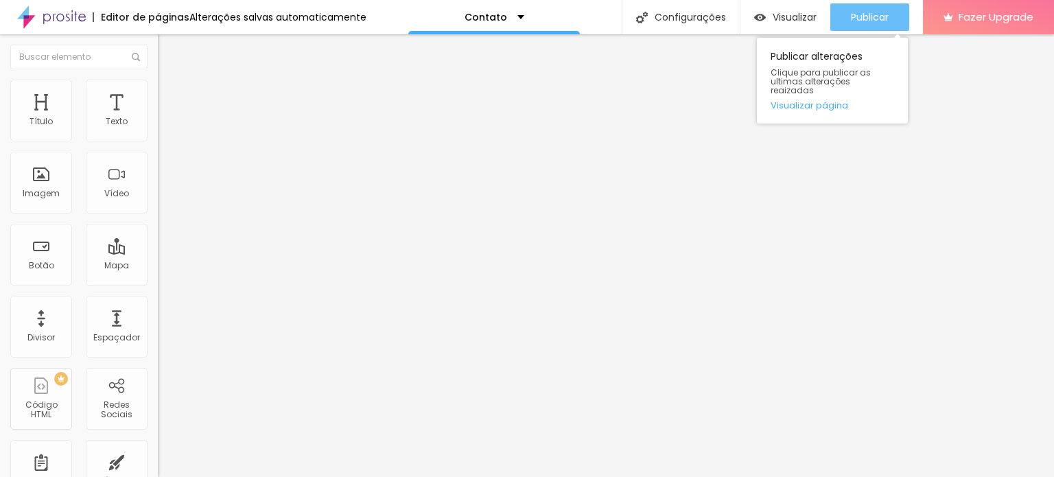
click at [847, 16] on button "Publicar" at bounding box center [869, 16] width 79 height 27
click at [869, 15] on span "Publicar" at bounding box center [870, 17] width 38 height 11
click at [837, 8] on button "Publicar" at bounding box center [869, 16] width 79 height 27
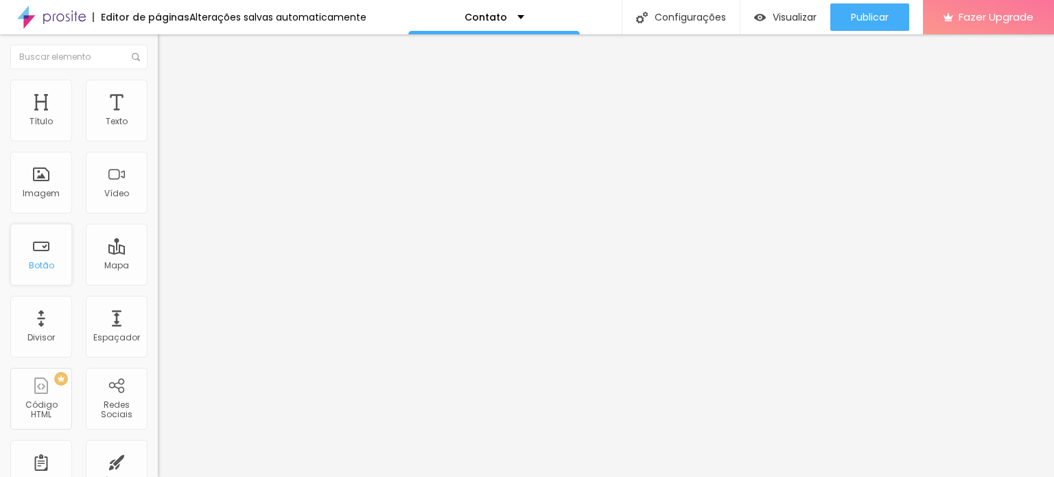
click at [51, 265] on div "Botão" at bounding box center [41, 266] width 25 height 10
click at [34, 253] on div "Botão" at bounding box center [41, 255] width 62 height 62
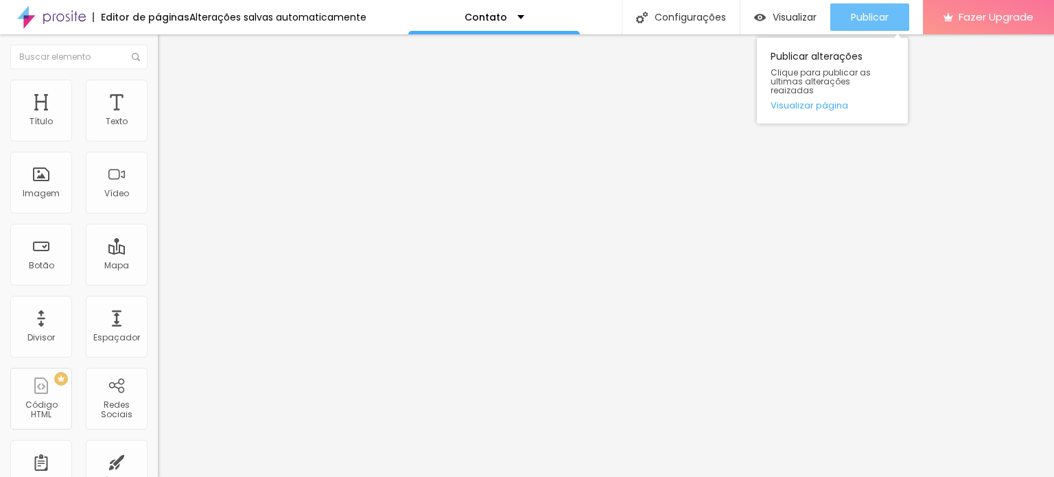
click at [860, 16] on span "Publicar" at bounding box center [870, 17] width 38 height 11
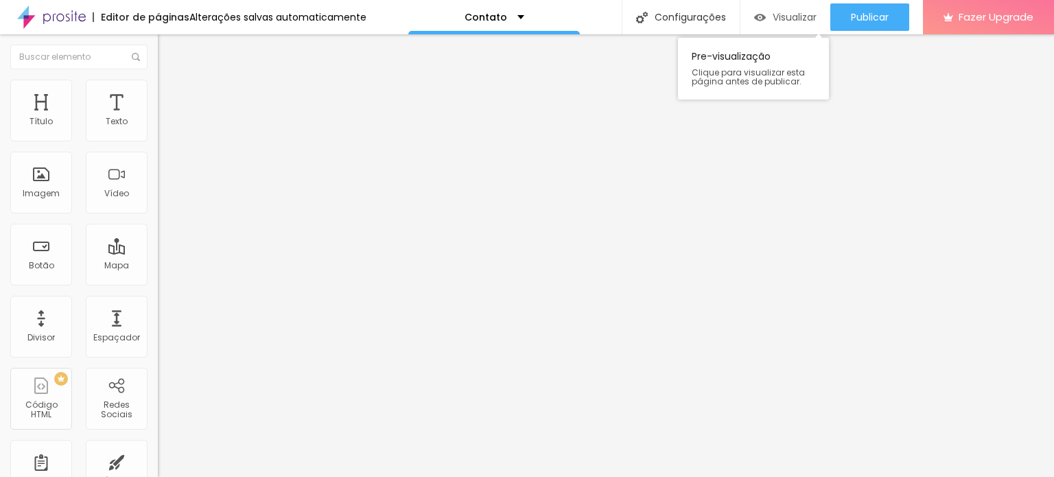
click at [773, 15] on span "Visualizar" at bounding box center [795, 17] width 44 height 11
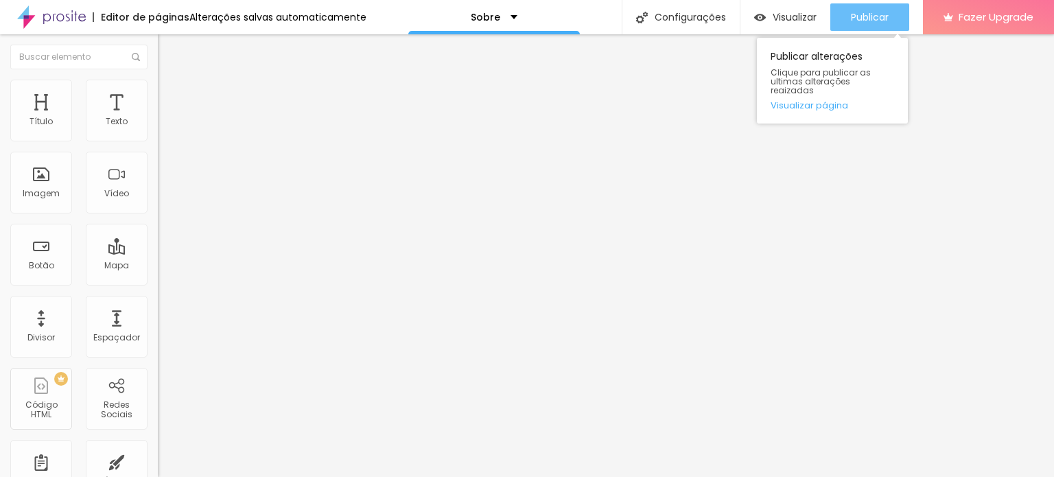
click at [862, 16] on span "Publicar" at bounding box center [870, 17] width 38 height 11
click at [851, 10] on div "Publicar" at bounding box center [870, 16] width 38 height 27
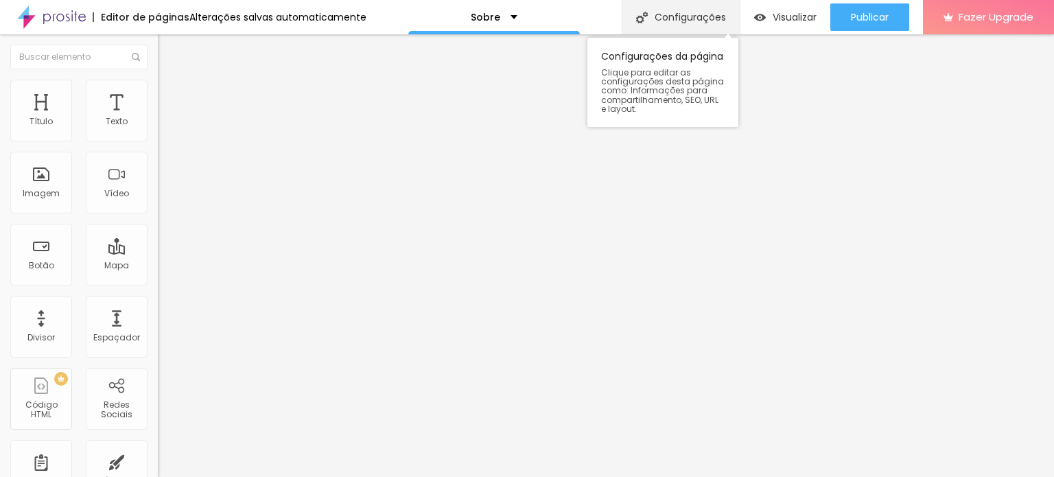
click at [709, 19] on div "Configurações" at bounding box center [681, 17] width 118 height 34
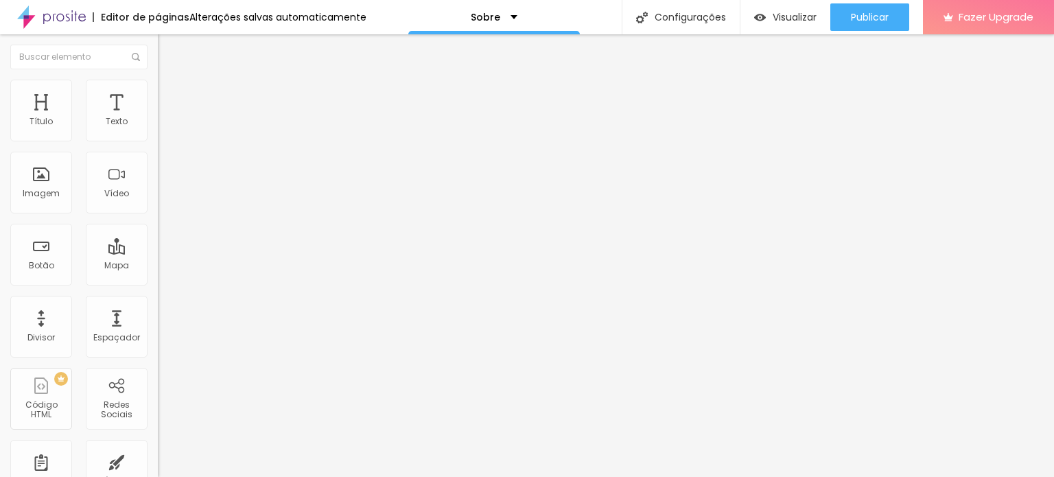
click at [506, 19] on div "Sobre" at bounding box center [494, 17] width 47 height 10
